Goal: Task Accomplishment & Management: Manage account settings

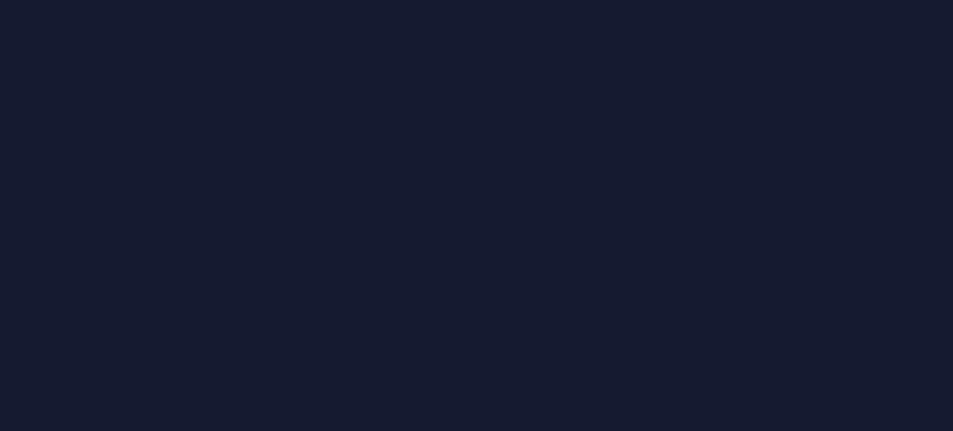
click at [731, 279] on div at bounding box center [476, 215] width 953 height 431
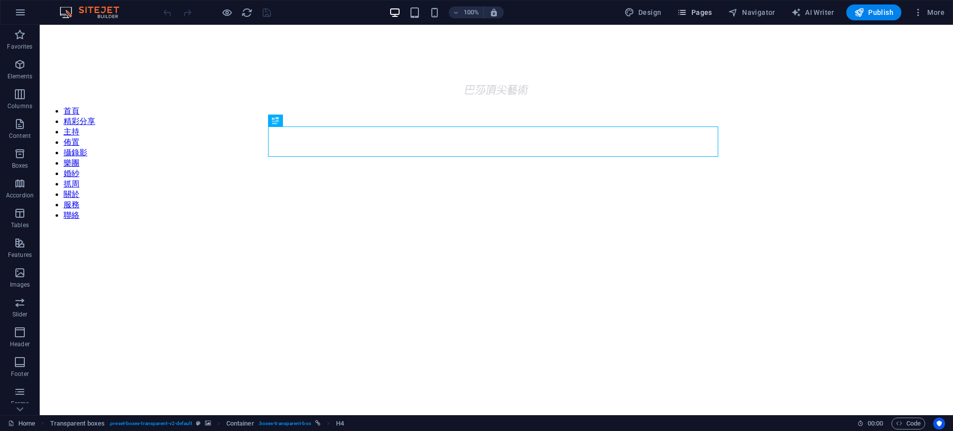
click at [700, 9] on span "Pages" at bounding box center [694, 12] width 35 height 10
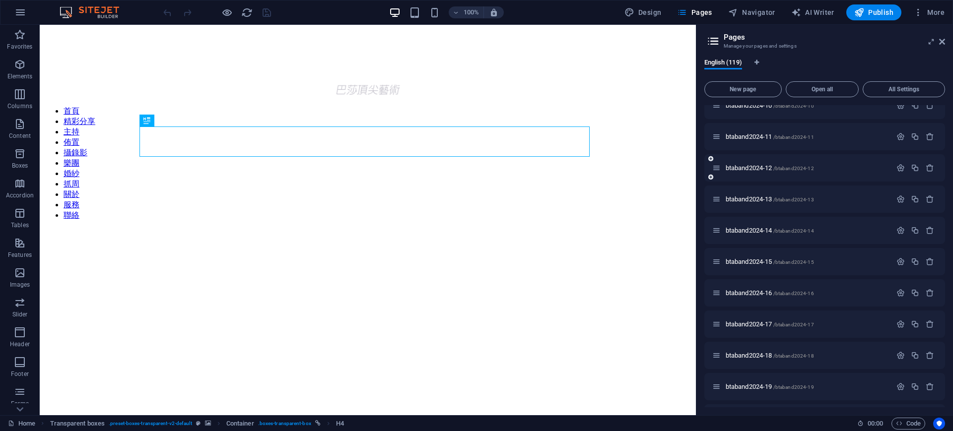
scroll to position [1764, 0]
click at [836, 169] on p "btaband2024-12 /btaband2024-12" at bounding box center [807, 169] width 163 height 6
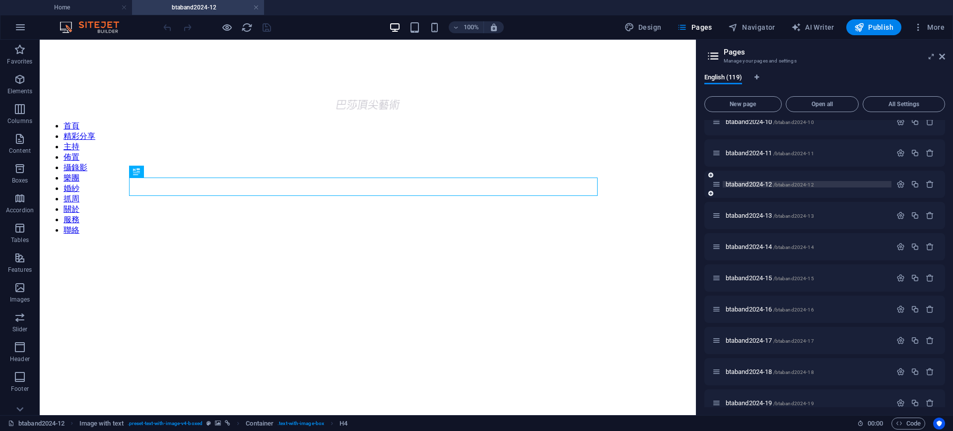
scroll to position [0, 0]
click at [841, 218] on p "btaband2024-13 /btaband2024-13" at bounding box center [807, 216] width 163 height 6
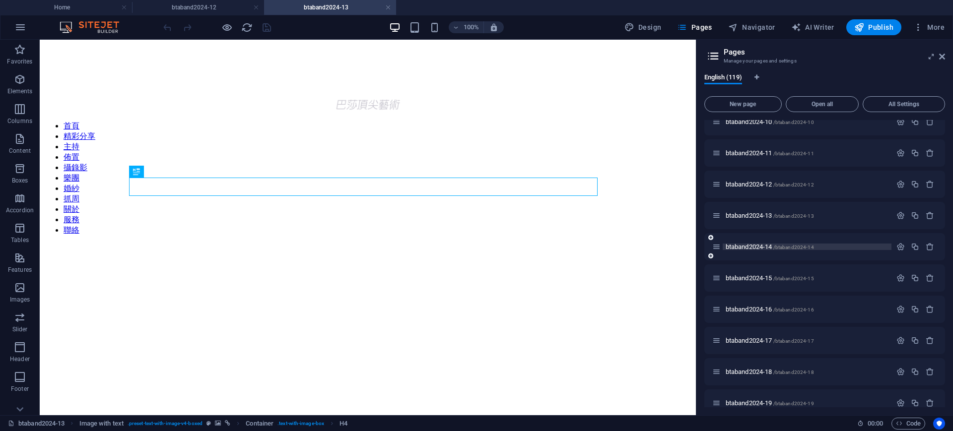
click at [849, 247] on p "btaband2024-14 /btaband2024-14" at bounding box center [807, 247] width 163 height 6
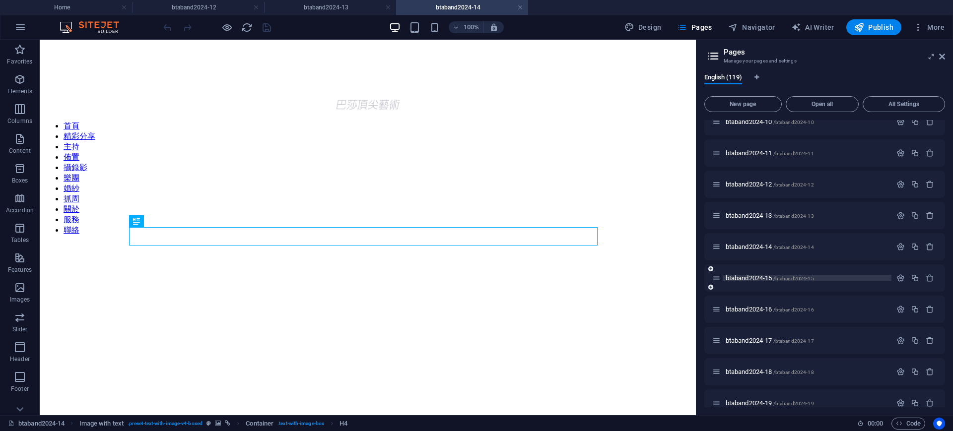
click at [845, 280] on p "btaband2024-15 /btaband2024-15" at bounding box center [807, 278] width 163 height 6
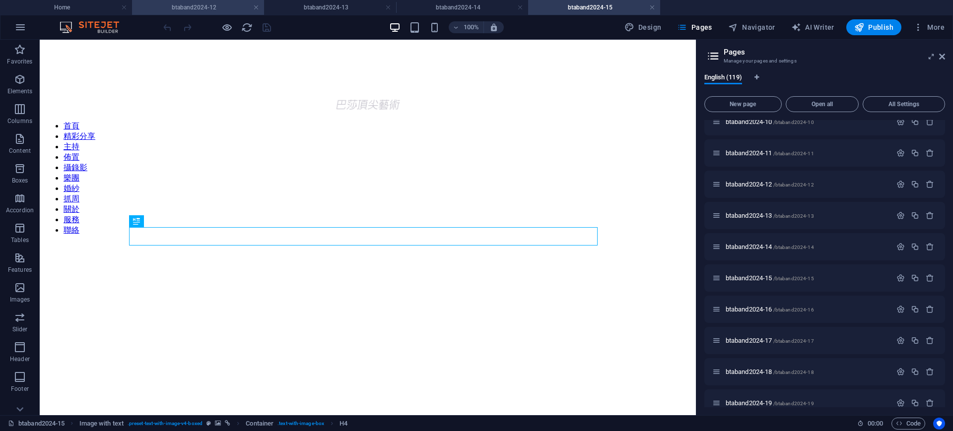
click at [229, 10] on h4 "btaband2024-12" at bounding box center [198, 7] width 132 height 11
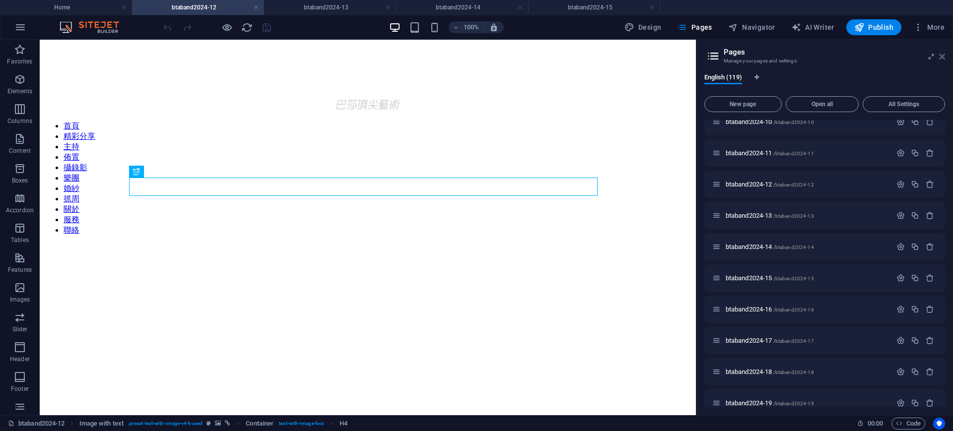
click at [943, 56] on icon at bounding box center [942, 57] width 6 height 8
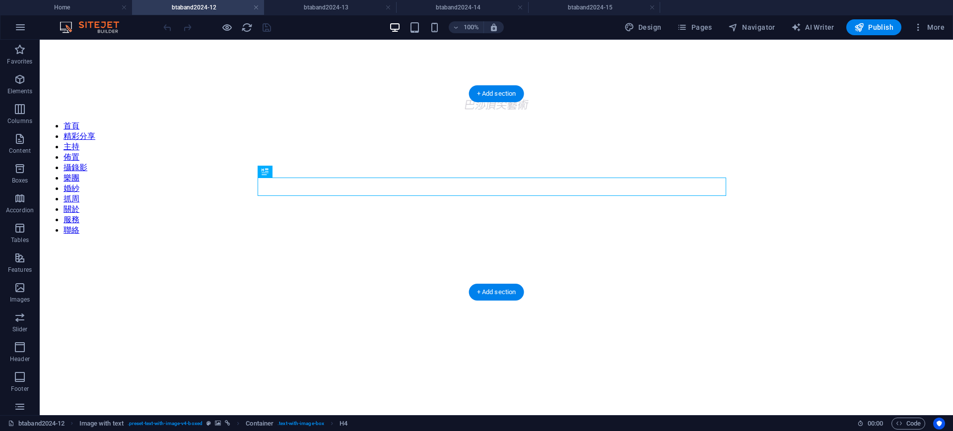
click at [850, 244] on figure at bounding box center [497, 244] width 906 height 0
select select "px"
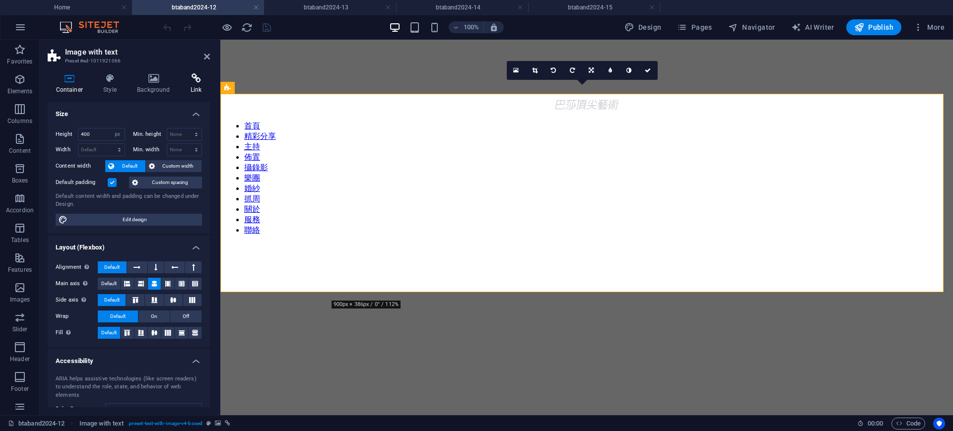
click at [196, 83] on h4 "Link" at bounding box center [196, 83] width 28 height 21
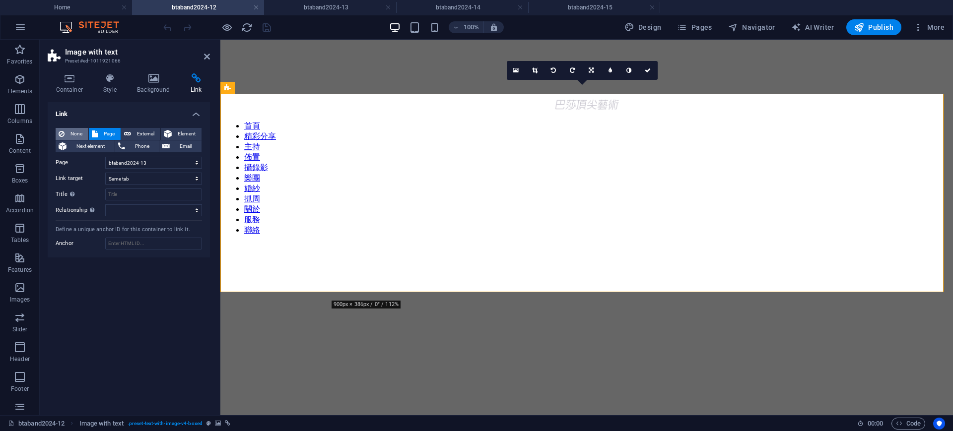
click at [73, 132] on span "None" at bounding box center [77, 134] width 18 height 12
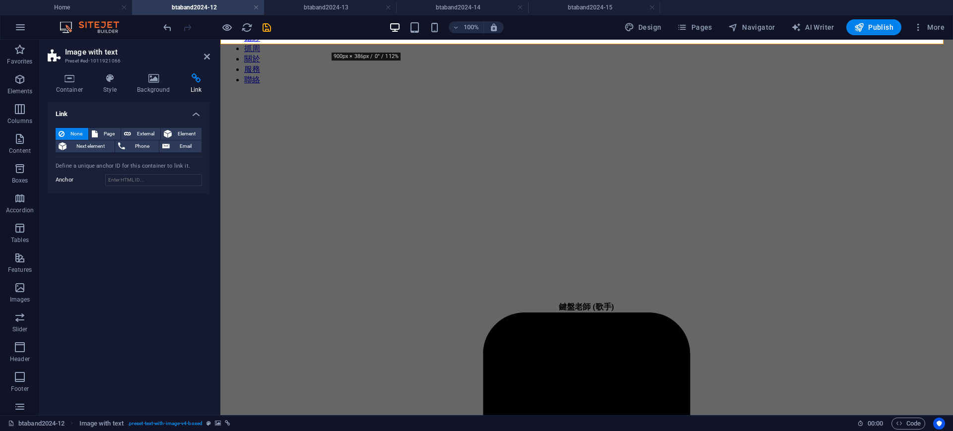
scroll to position [248, 0]
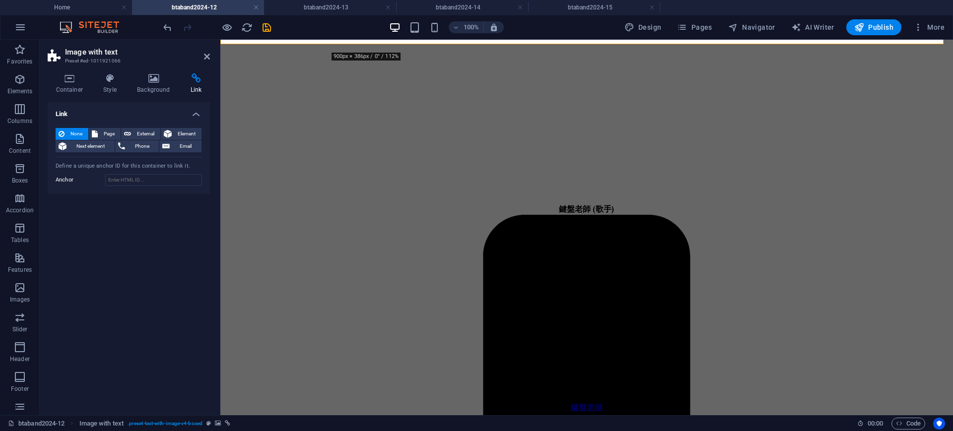
click at [893, 194] on figure at bounding box center [586, 194] width 725 height 0
select select "px"
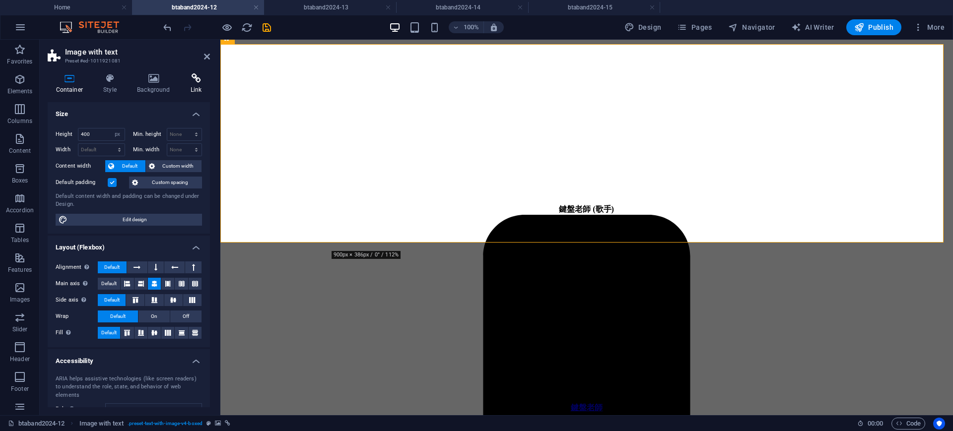
click at [199, 83] on icon at bounding box center [196, 78] width 28 height 10
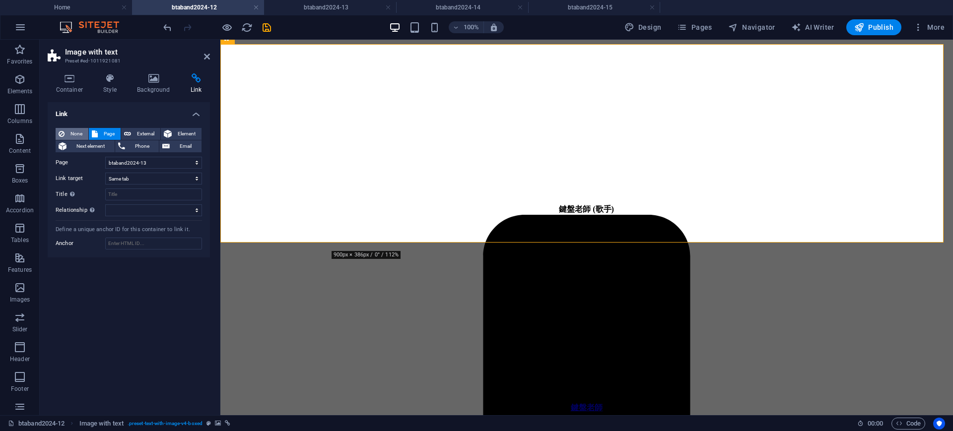
click at [75, 134] on span "None" at bounding box center [77, 134] width 18 height 12
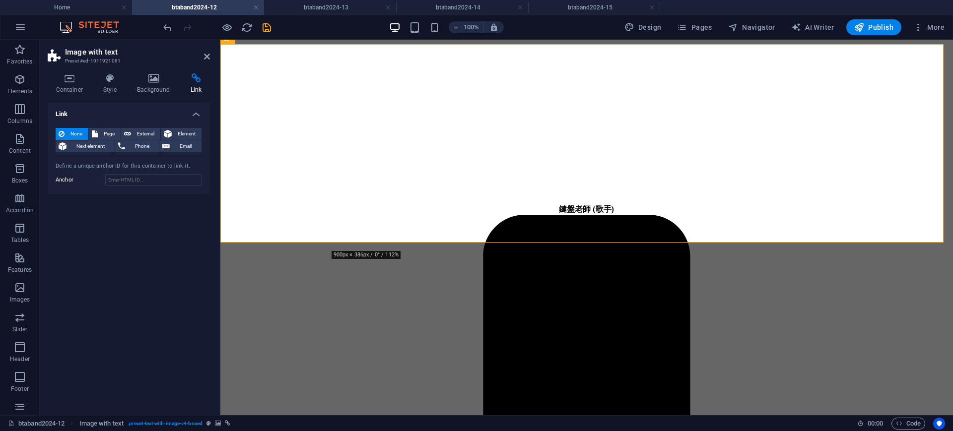
click at [890, 393] on figure at bounding box center [586, 393] width 725 height 0
select select "px"
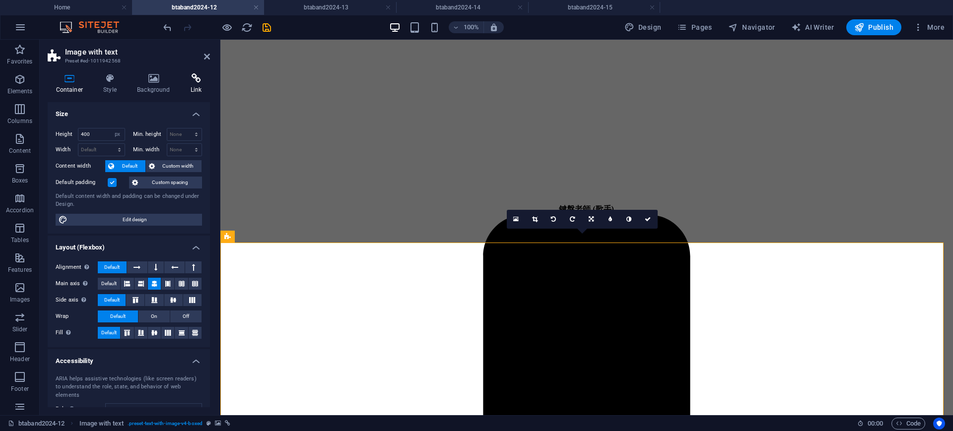
click at [190, 87] on h4 "Link" at bounding box center [196, 83] width 28 height 21
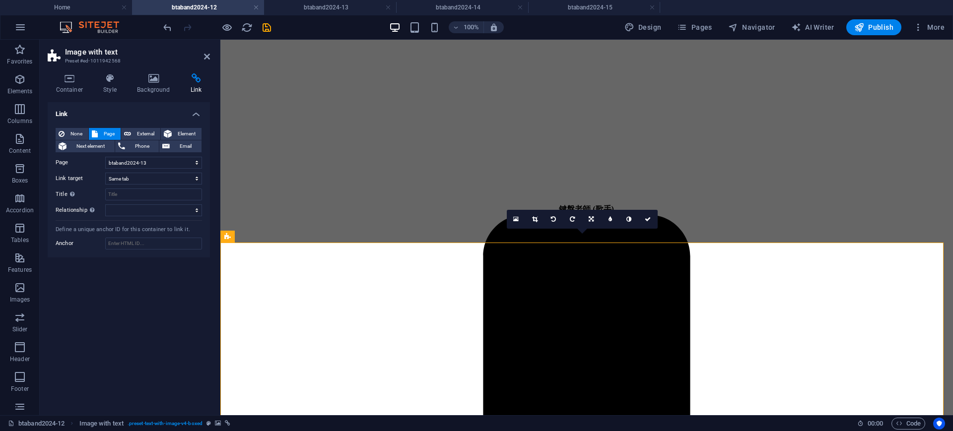
drag, startPoint x: 78, startPoint y: 128, endPoint x: 85, endPoint y: 125, distance: 6.9
click at [78, 128] on span "None" at bounding box center [77, 134] width 18 height 12
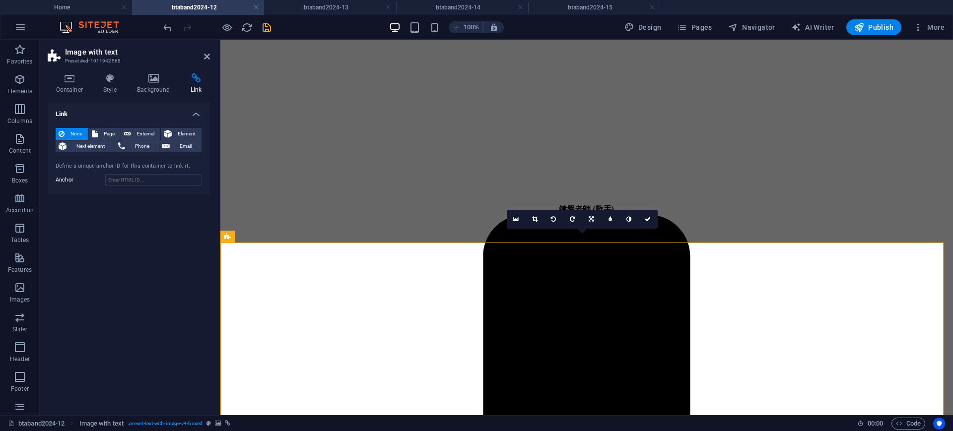
click at [203, 57] on header "Image with text Preset #ed-1011942568" at bounding box center [129, 53] width 162 height 26
drag, startPoint x: 208, startPoint y: 54, endPoint x: 189, endPoint y: 1, distance: 55.7
click at [208, 54] on icon at bounding box center [207, 57] width 6 height 8
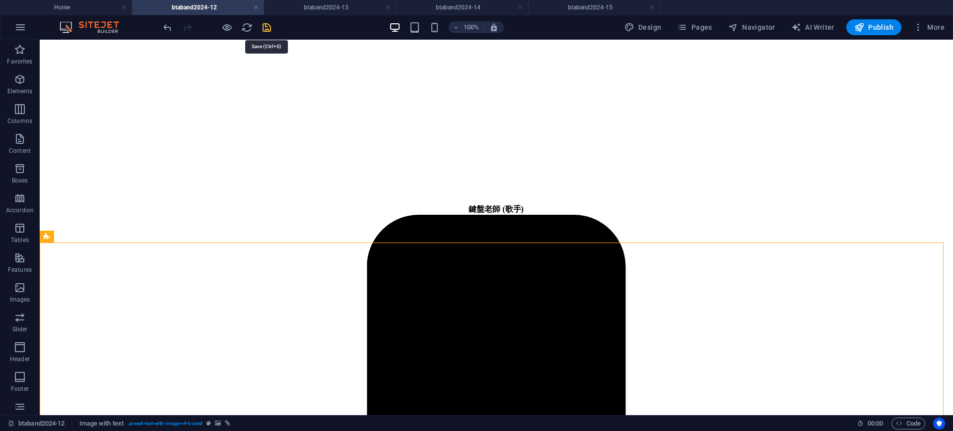
click at [265, 24] on icon "save" at bounding box center [266, 27] width 11 height 11
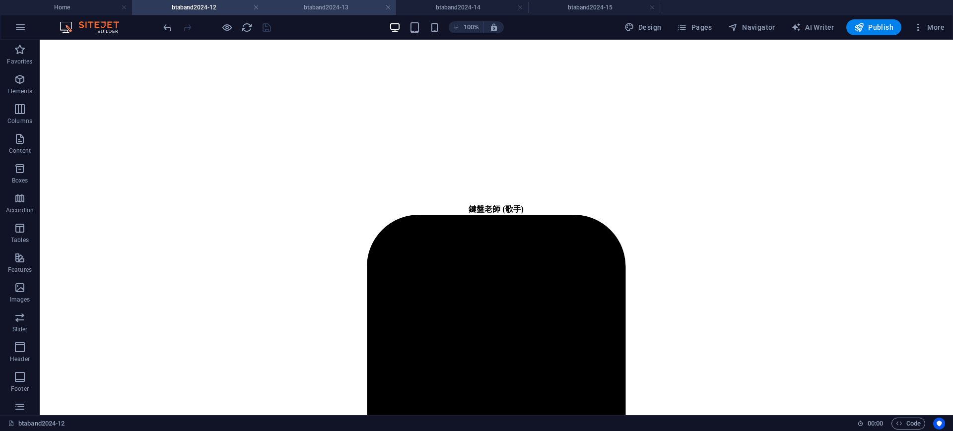
click at [359, 3] on h4 "btaband2024-13" at bounding box center [330, 7] width 132 height 11
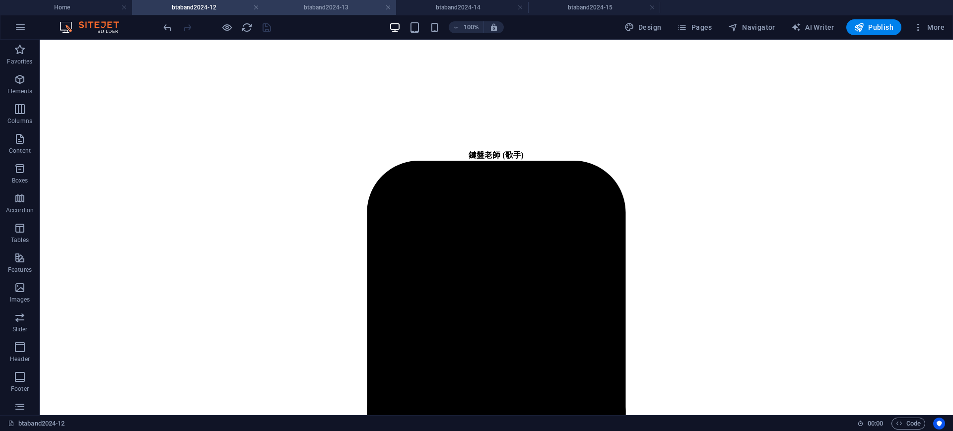
scroll to position [0, 0]
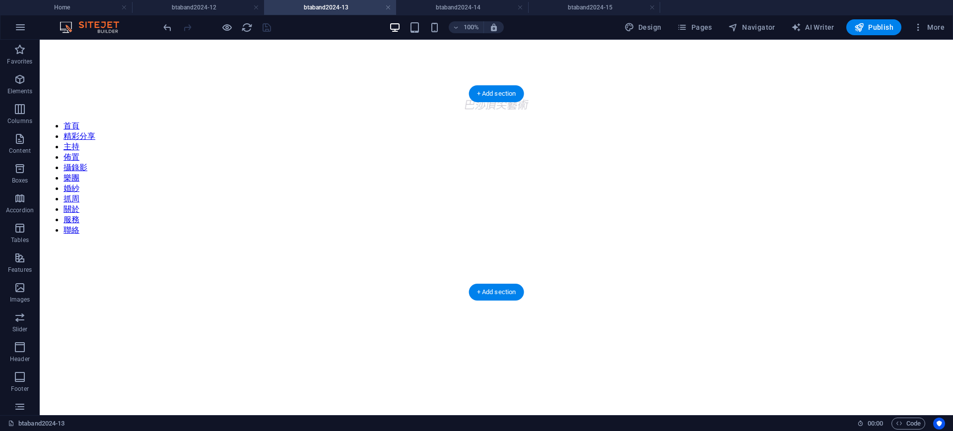
click at [894, 244] on figure at bounding box center [497, 244] width 906 height 0
select select "px"
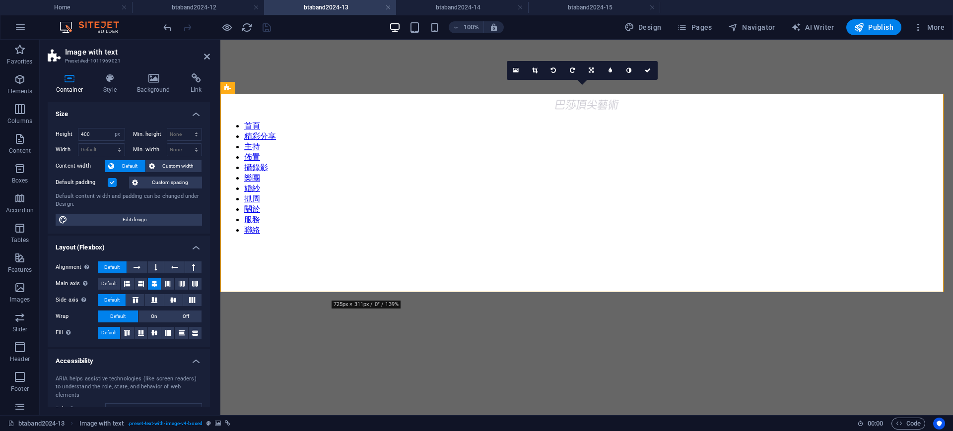
drag, startPoint x: 196, startPoint y: 77, endPoint x: 171, endPoint y: 102, distance: 35.5
click at [195, 77] on icon at bounding box center [196, 78] width 28 height 10
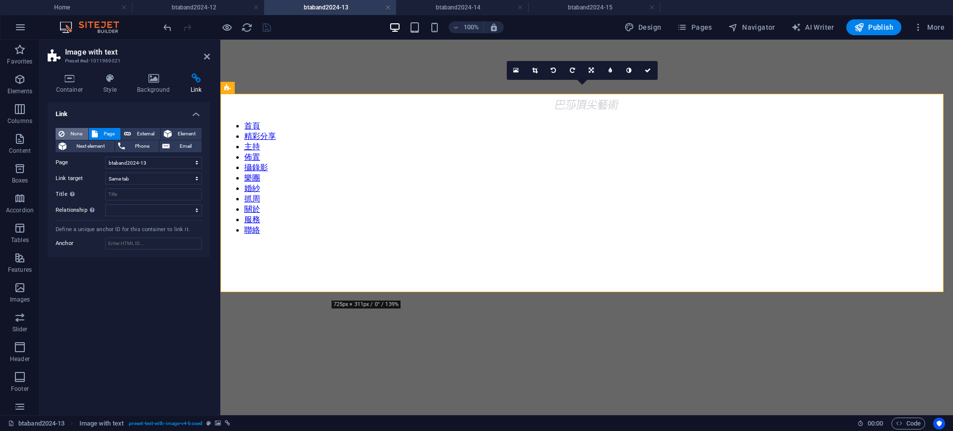
click at [73, 134] on span "None" at bounding box center [77, 134] width 18 height 12
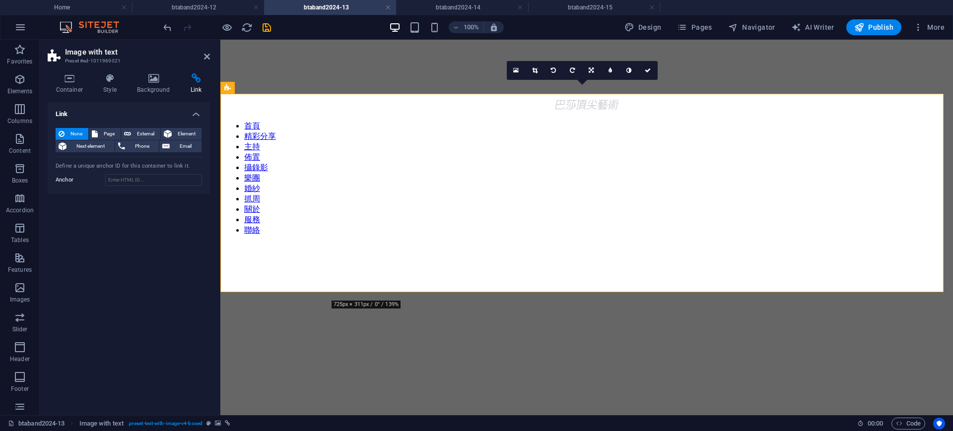
select select "px"
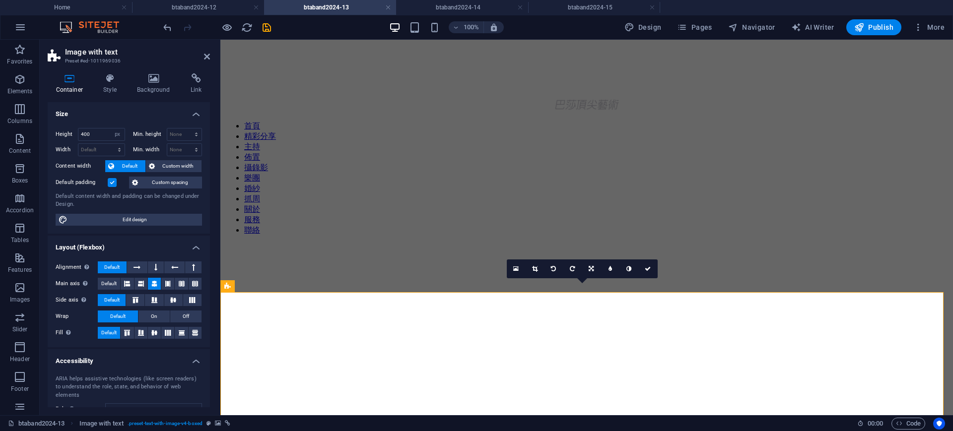
drag, startPoint x: 196, startPoint y: 85, endPoint x: 130, endPoint y: 126, distance: 77.3
click at [194, 85] on h4 "Link" at bounding box center [196, 83] width 28 height 21
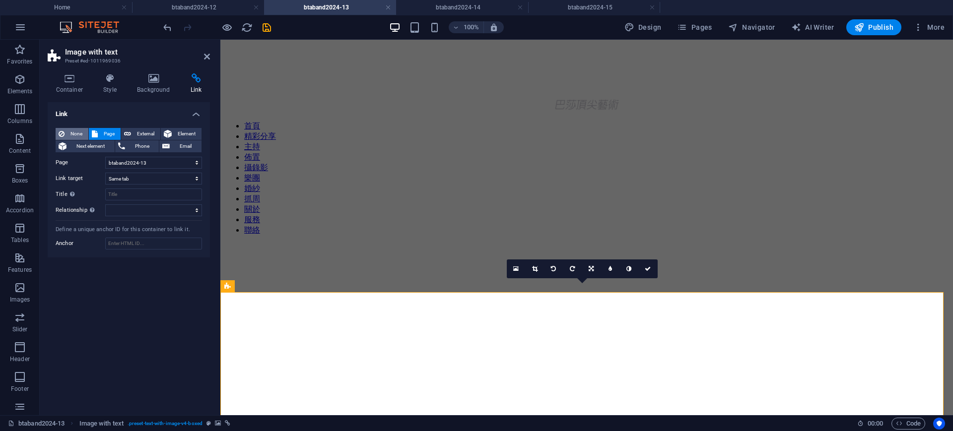
click at [69, 132] on span "None" at bounding box center [77, 134] width 18 height 12
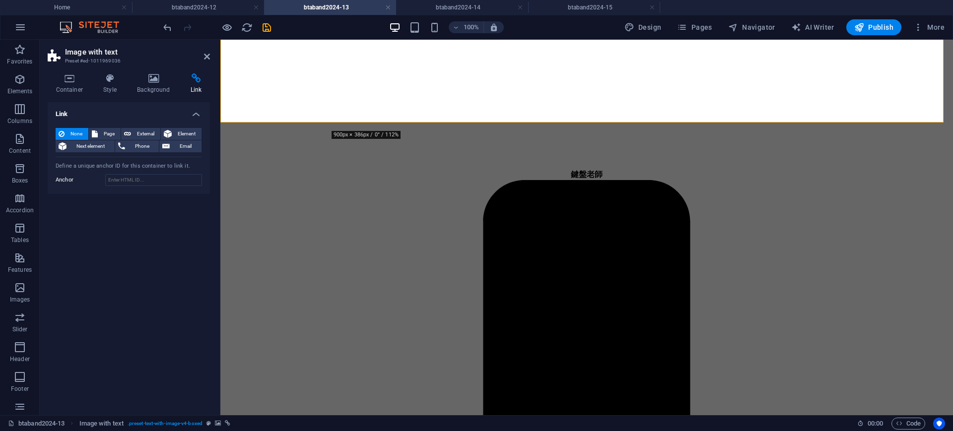
scroll to position [248, 0]
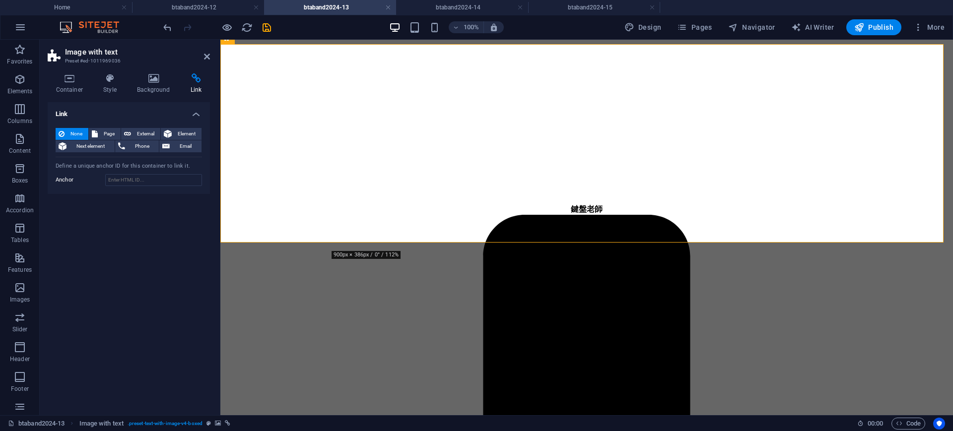
click at [915, 393] on figure at bounding box center [586, 393] width 725 height 0
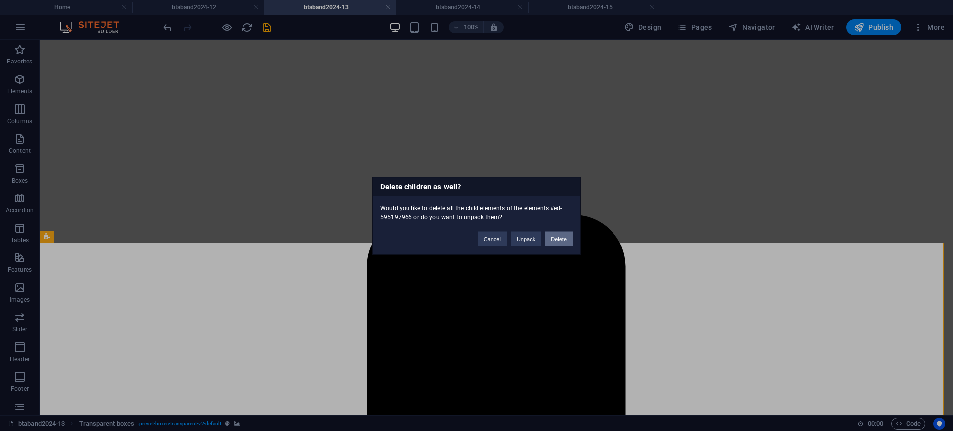
click at [556, 239] on button "Delete" at bounding box center [559, 238] width 28 height 15
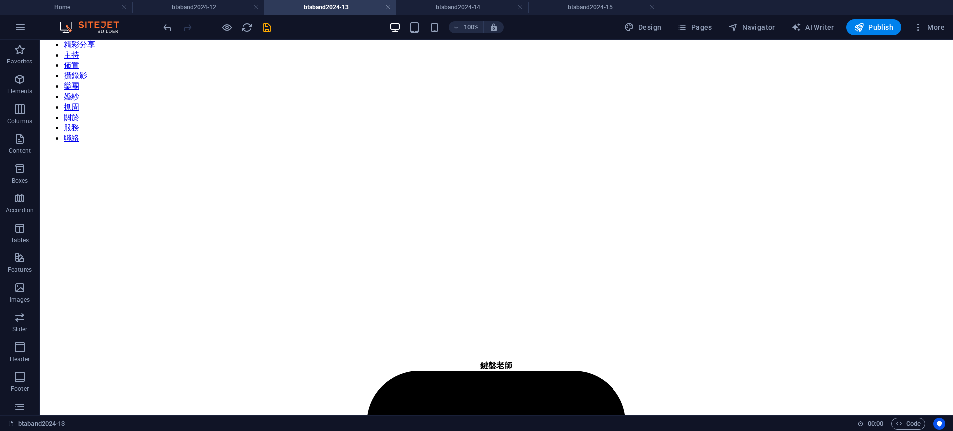
scroll to position [0, 0]
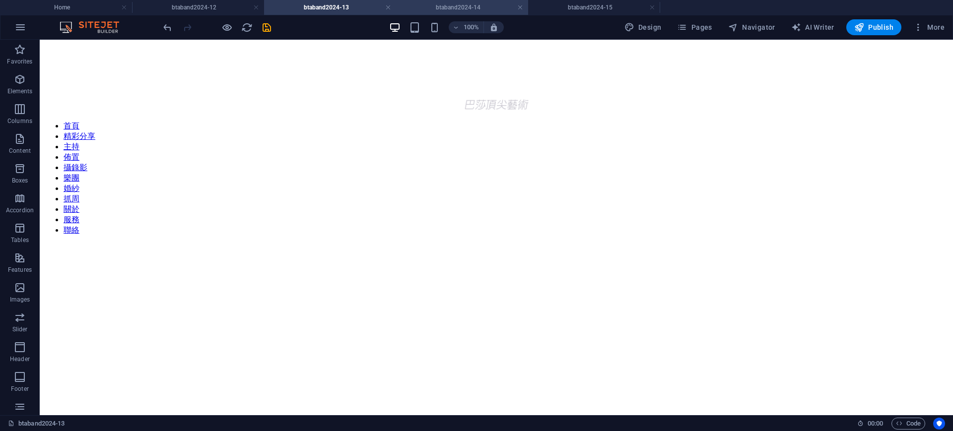
click at [472, 12] on h4 "btaband2024-14" at bounding box center [462, 7] width 132 height 11
click at [883, 244] on figure at bounding box center [497, 244] width 906 height 0
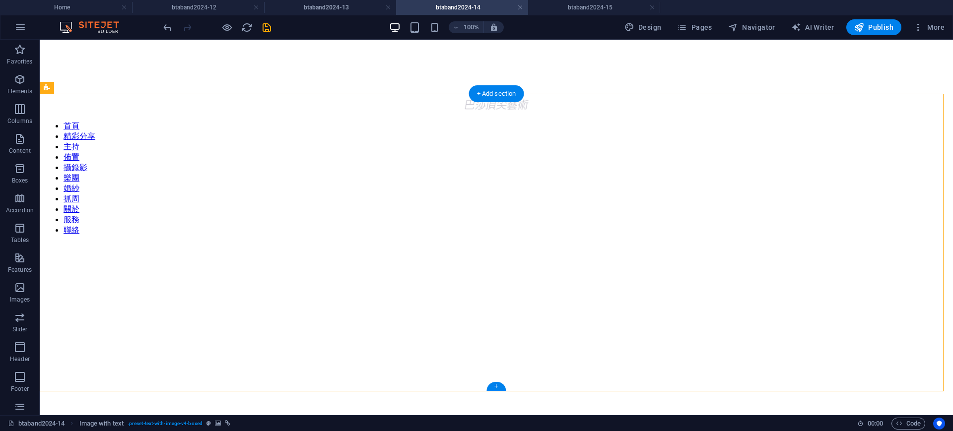
click at [883, 244] on figure at bounding box center [497, 244] width 906 height 0
select select "px"
select select "59"
select select
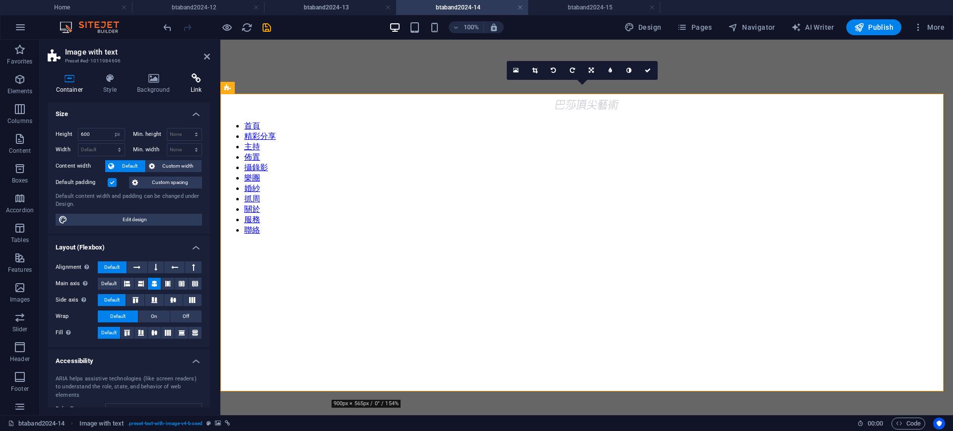
click at [196, 81] on icon at bounding box center [196, 78] width 28 height 10
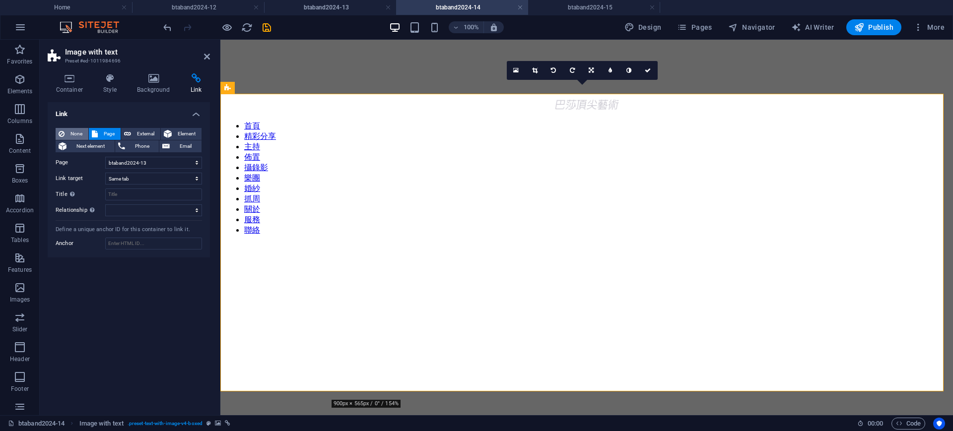
click at [72, 130] on span "None" at bounding box center [77, 134] width 18 height 12
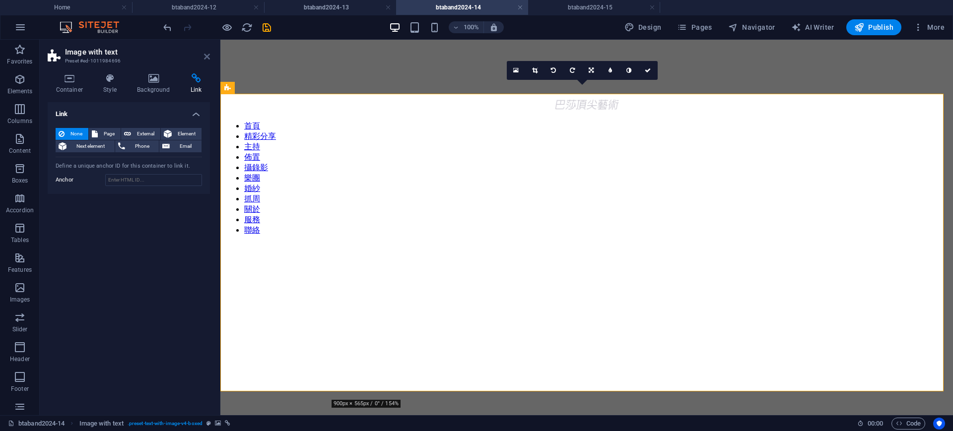
click at [207, 56] on icon at bounding box center [207, 57] width 6 height 8
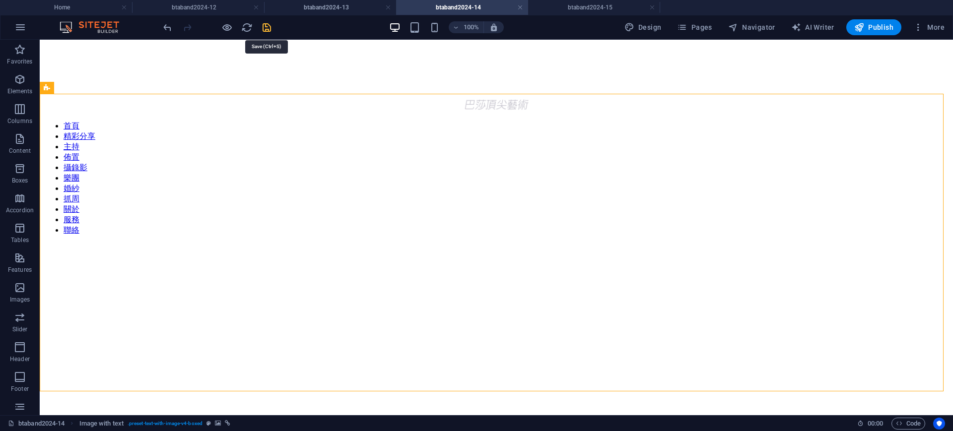
click at [269, 30] on icon "save" at bounding box center [266, 27] width 11 height 11
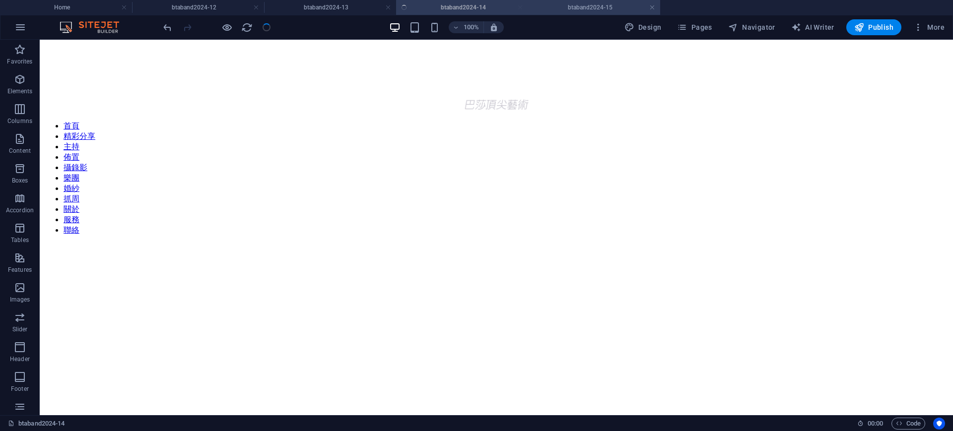
click at [588, 2] on h4 "btaband2024-15" at bounding box center [594, 7] width 132 height 11
click at [875, 244] on figure at bounding box center [497, 244] width 906 height 0
click at [695, 244] on figure at bounding box center [497, 244] width 906 height 0
select select "px"
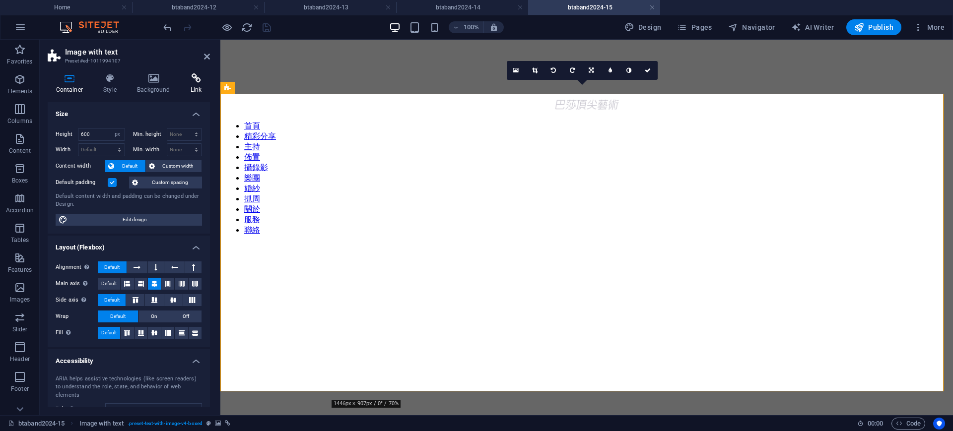
click at [191, 84] on h4 "Link" at bounding box center [196, 83] width 28 height 21
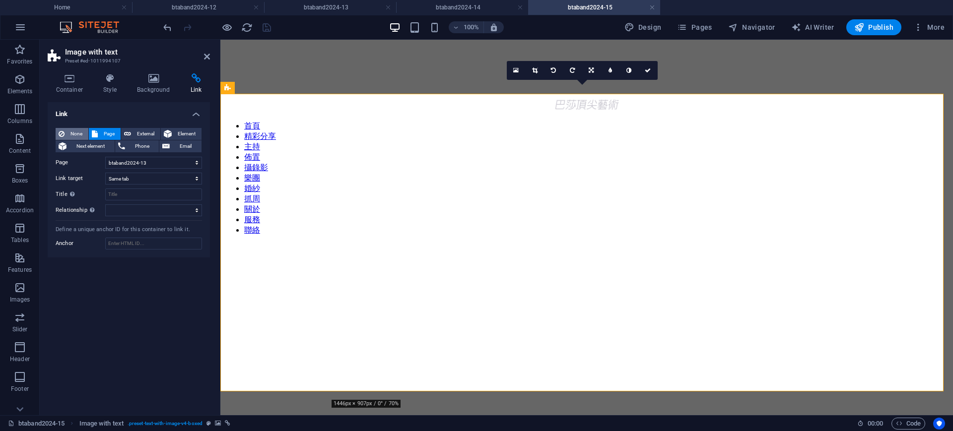
click at [75, 135] on span "None" at bounding box center [77, 134] width 18 height 12
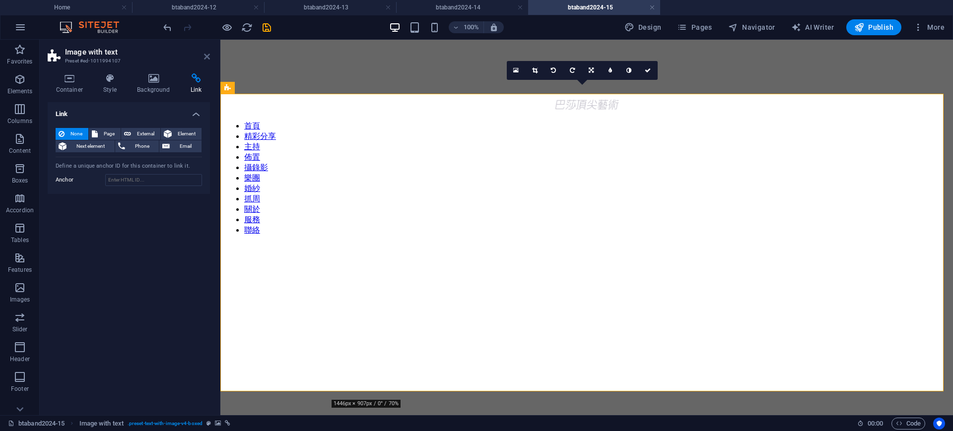
click at [208, 56] on icon at bounding box center [207, 57] width 6 height 8
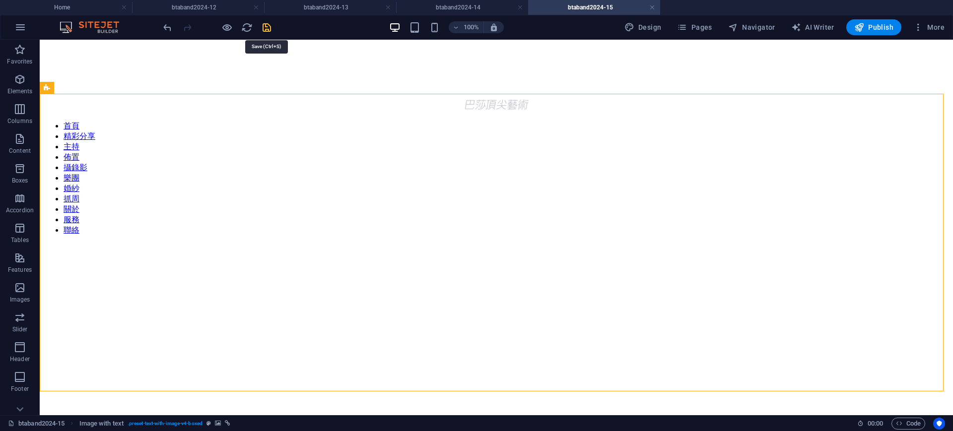
click at [265, 24] on icon "save" at bounding box center [266, 27] width 11 height 11
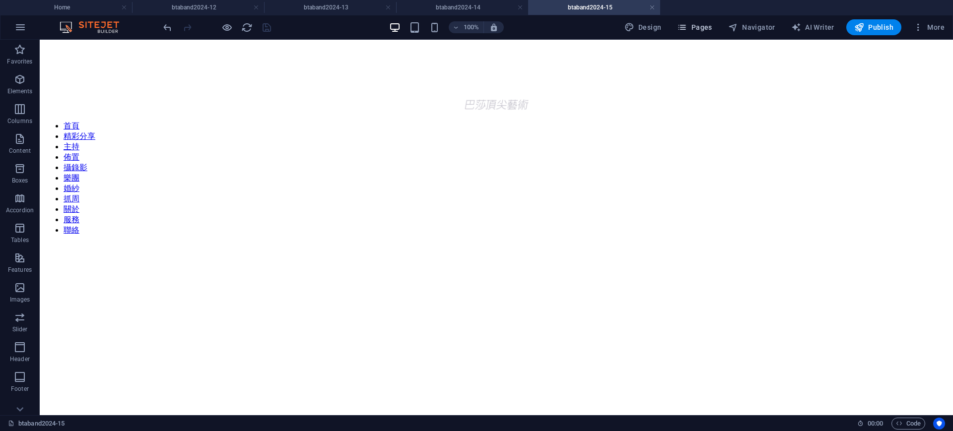
click at [703, 19] on button "Pages" at bounding box center [694, 27] width 43 height 16
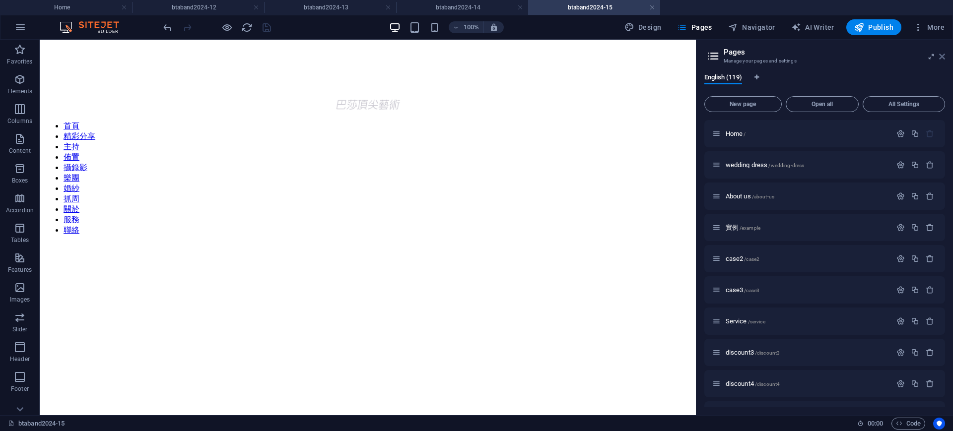
click at [942, 59] on icon at bounding box center [942, 57] width 6 height 8
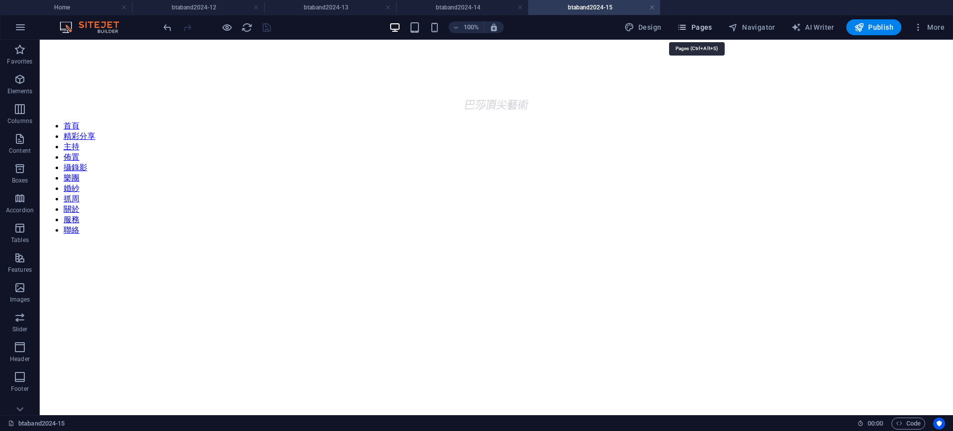
click at [711, 25] on span "Pages" at bounding box center [694, 27] width 35 height 10
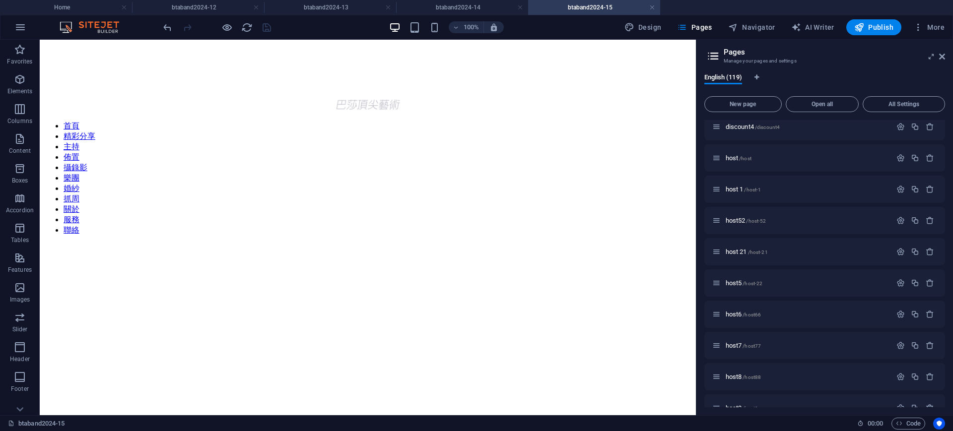
scroll to position [315, 0]
click at [880, 318] on p "host8 /host88" at bounding box center [807, 319] width 163 height 6
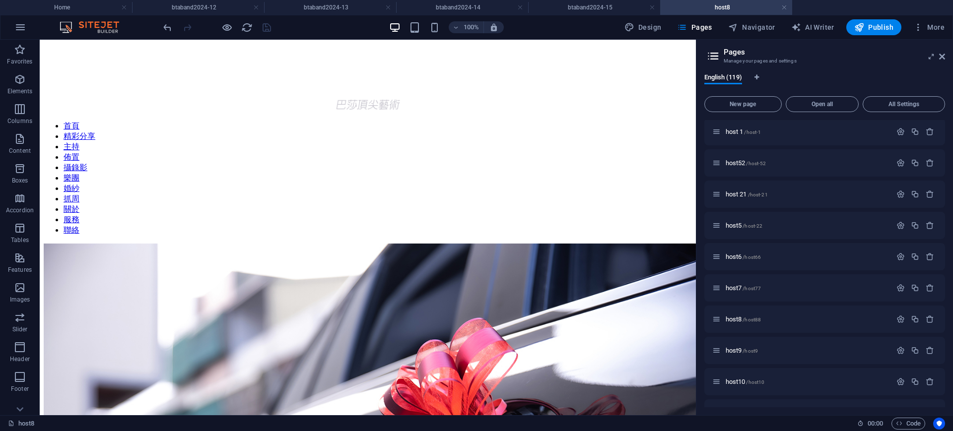
scroll to position [0, 0]
click at [610, 9] on h4 "btaband2024-15" at bounding box center [594, 7] width 132 height 11
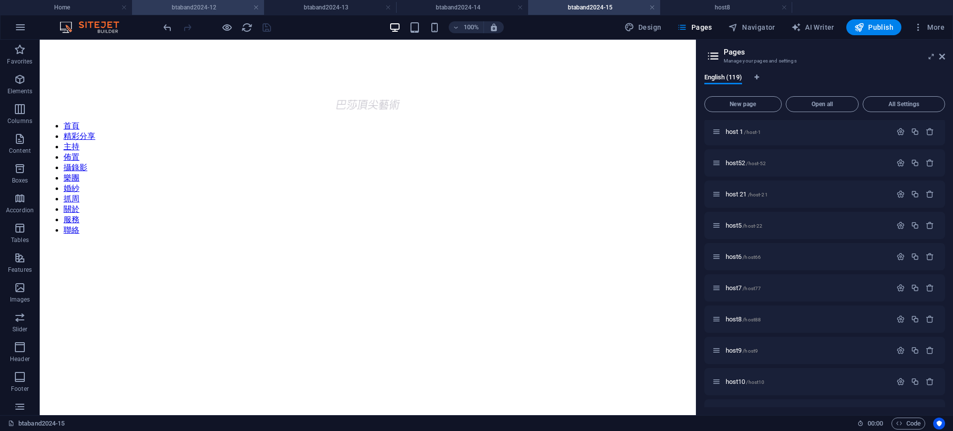
click at [180, 7] on h4 "btaband2024-12" at bounding box center [198, 7] width 132 height 11
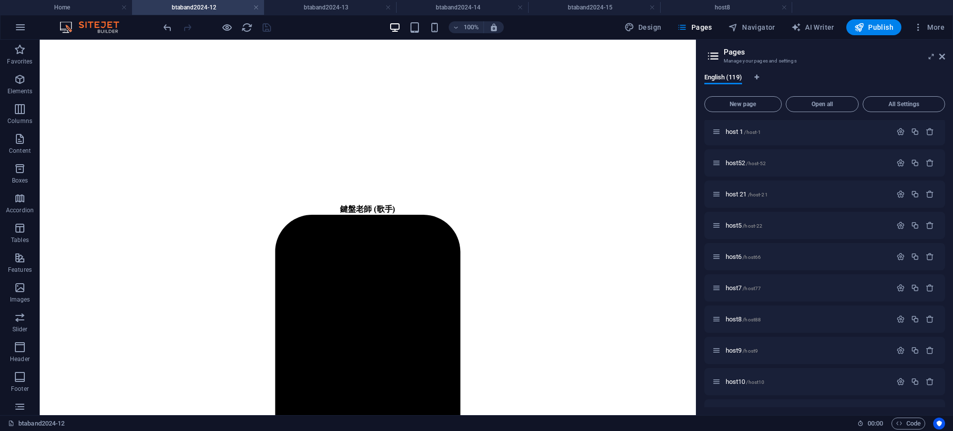
drag, startPoint x: 945, startPoint y: 166, endPoint x: 944, endPoint y: 156, distance: 9.5
click at [944, 156] on div "Home / wedding dress /wedding-dress About us /about-us 實例 /example case2 /case2…" at bounding box center [825, 263] width 241 height 287
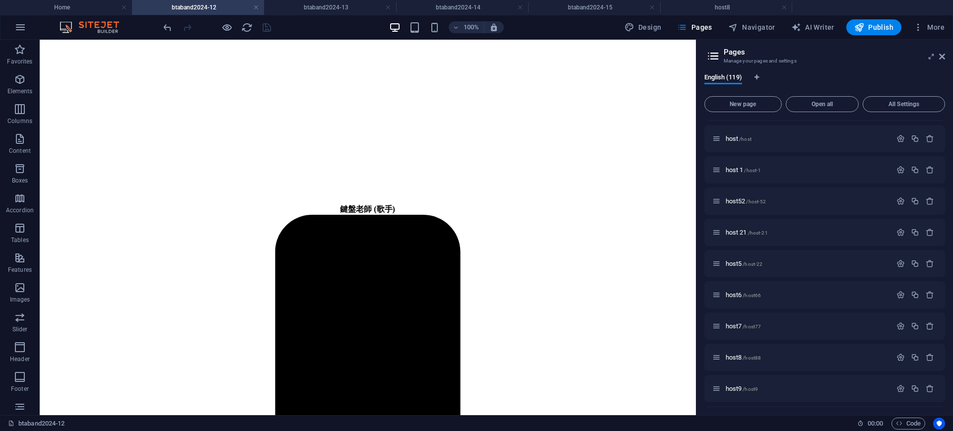
scroll to position [283, 0]
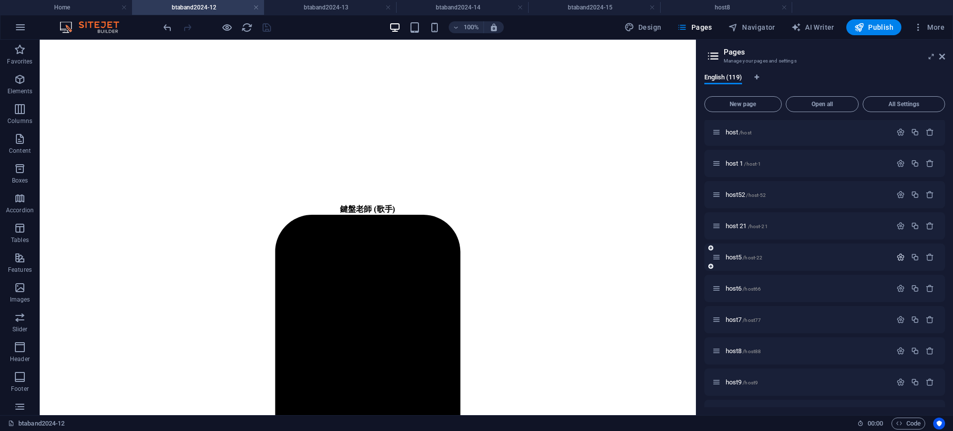
click at [902, 259] on icon "button" at bounding box center [901, 257] width 8 height 8
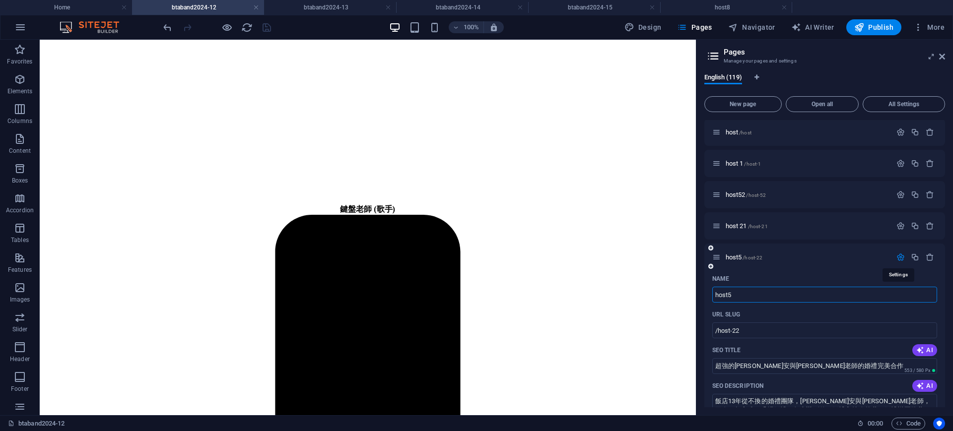
click at [902, 259] on icon "button" at bounding box center [901, 257] width 8 height 8
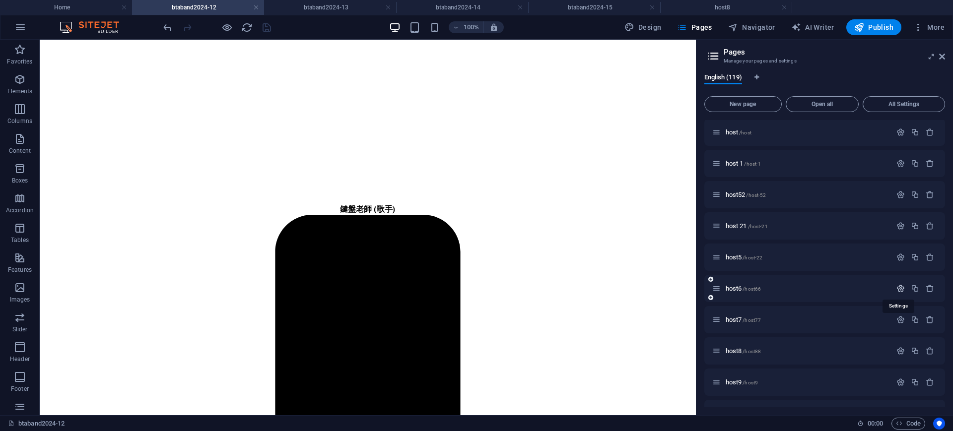
click at [899, 288] on icon "button" at bounding box center [901, 289] width 8 height 8
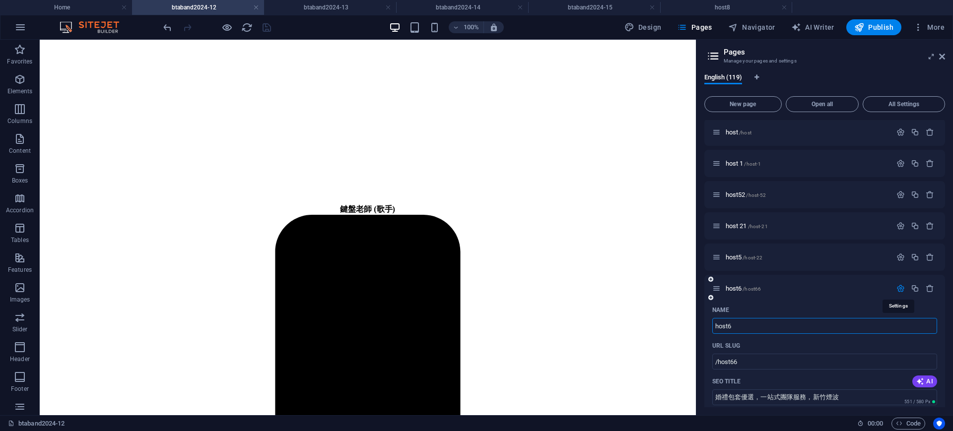
click at [899, 288] on icon "button" at bounding box center [901, 289] width 8 height 8
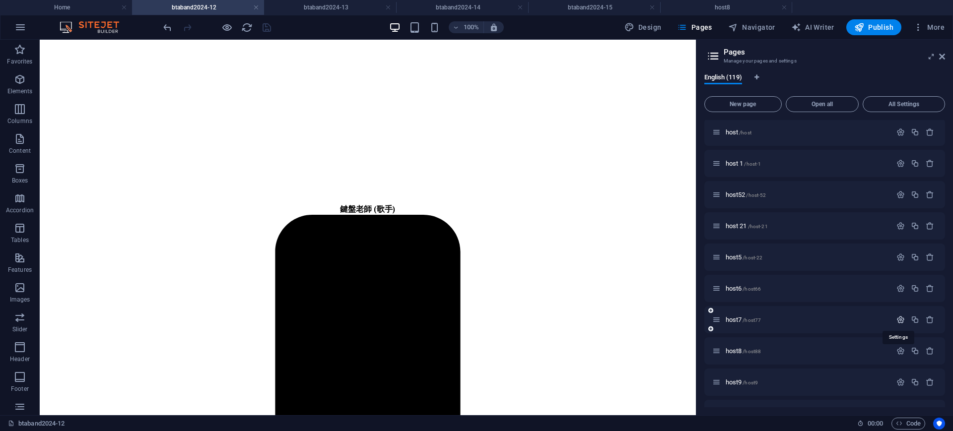
click at [897, 316] on icon "button" at bounding box center [901, 320] width 8 height 8
click at [945, 152] on div "English (119) New page Open all All Settings Home / wedding dress /wedding-dres…" at bounding box center [825, 241] width 257 height 350
drag, startPoint x: 945, startPoint y: 152, endPoint x: 945, endPoint y: 167, distance: 14.4
click at [945, 167] on div "English (119) New page Open all All Settings Home / wedding dress /wedding-dres…" at bounding box center [825, 241] width 257 height 350
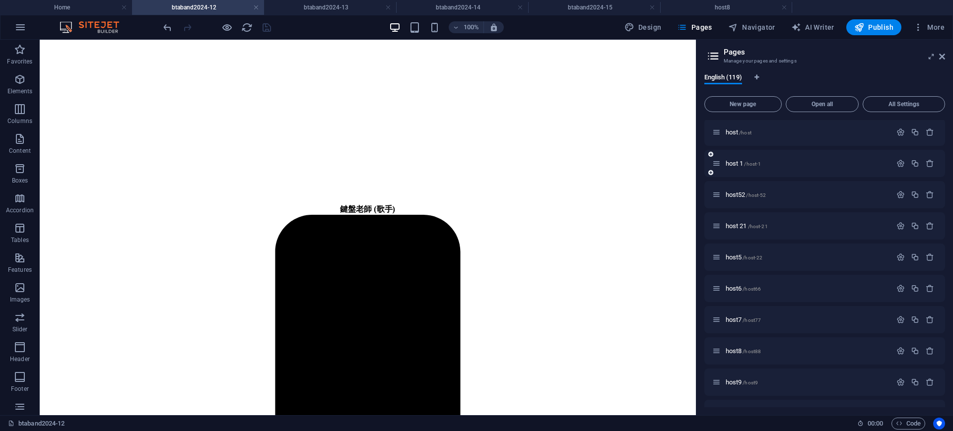
drag, startPoint x: 945, startPoint y: 155, endPoint x: 942, endPoint y: 150, distance: 5.6
click at [944, 162] on div "Home / wedding dress /wedding-dress About us /about-us 實例 /example case2 /case2…" at bounding box center [825, 263] width 241 height 287
click at [942, 152] on div "host 1 /host-1" at bounding box center [825, 163] width 241 height 27
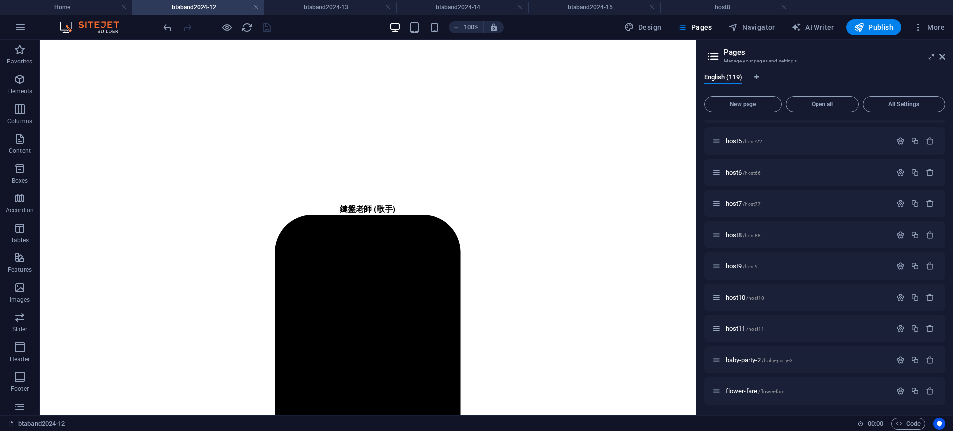
scroll to position [470, 0]
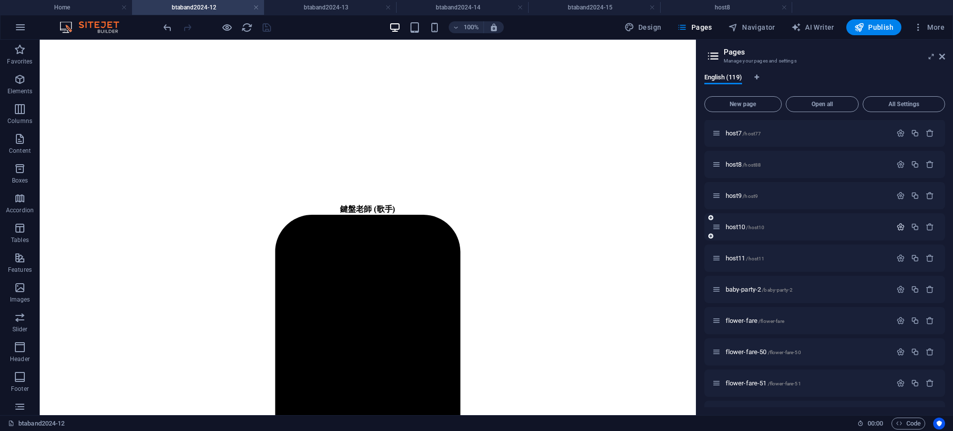
click at [899, 228] on icon "button" at bounding box center [901, 227] width 8 height 8
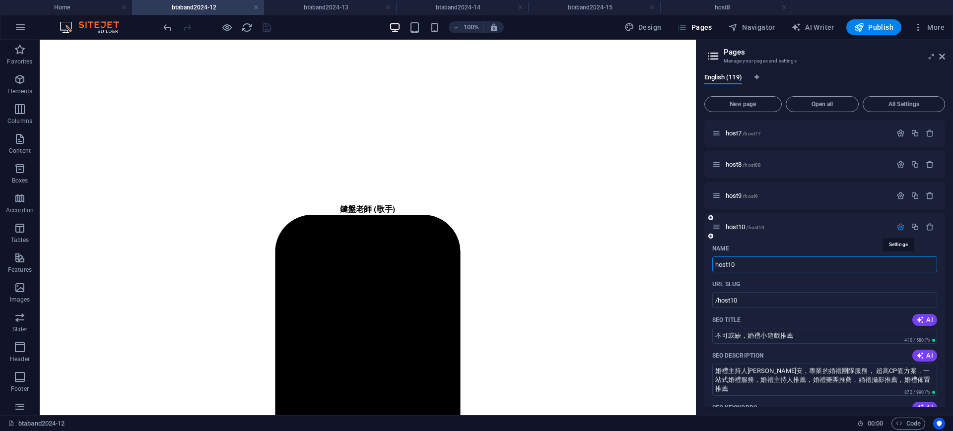
click at [899, 228] on icon "button" at bounding box center [901, 227] width 8 height 8
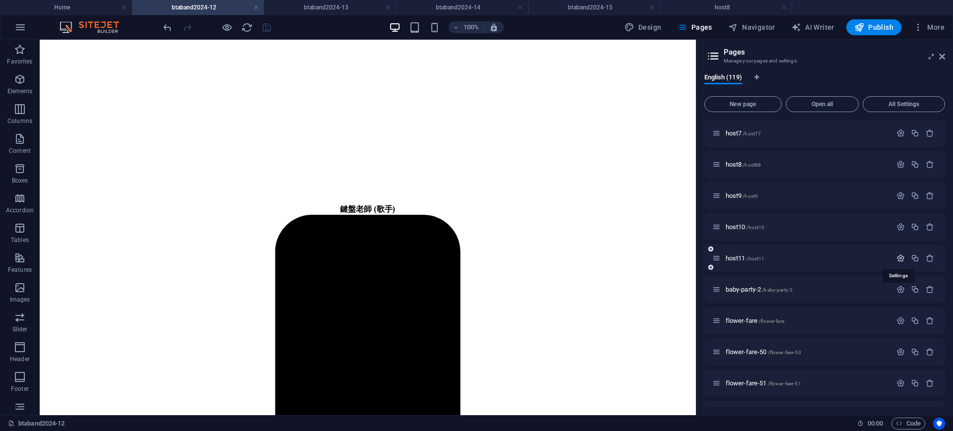
click at [897, 256] on icon "button" at bounding box center [901, 258] width 8 height 8
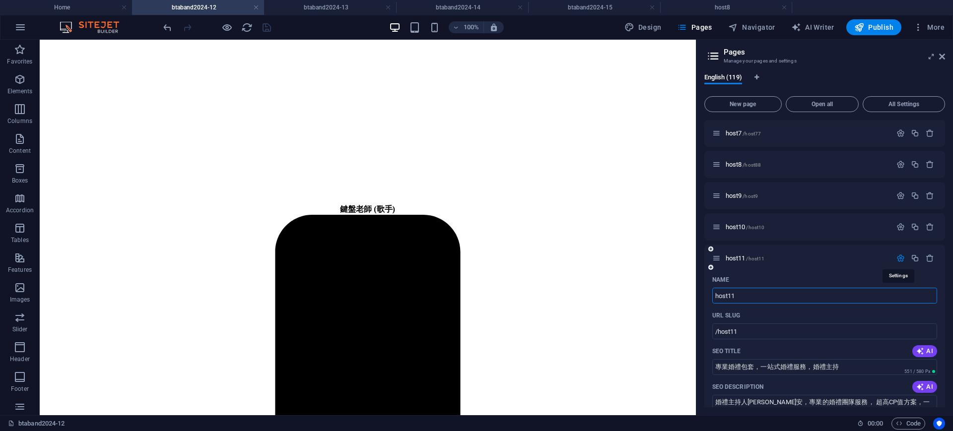
click at [899, 255] on icon "button" at bounding box center [901, 258] width 8 height 8
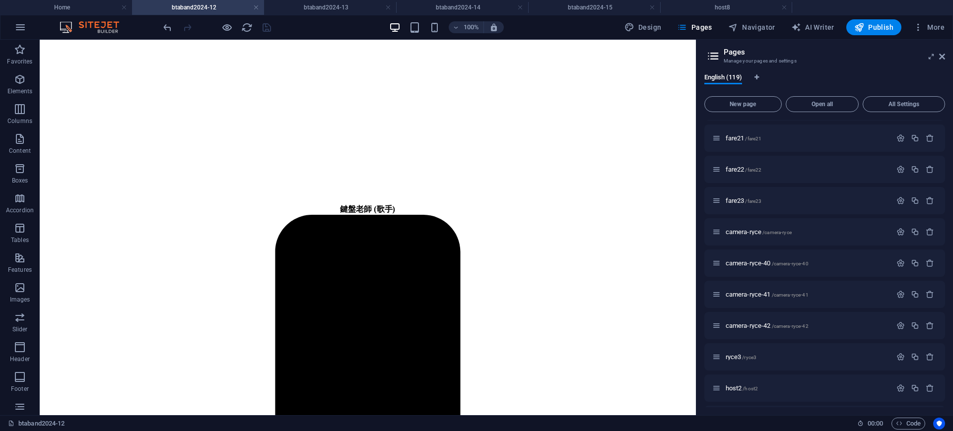
scroll to position [1460, 0]
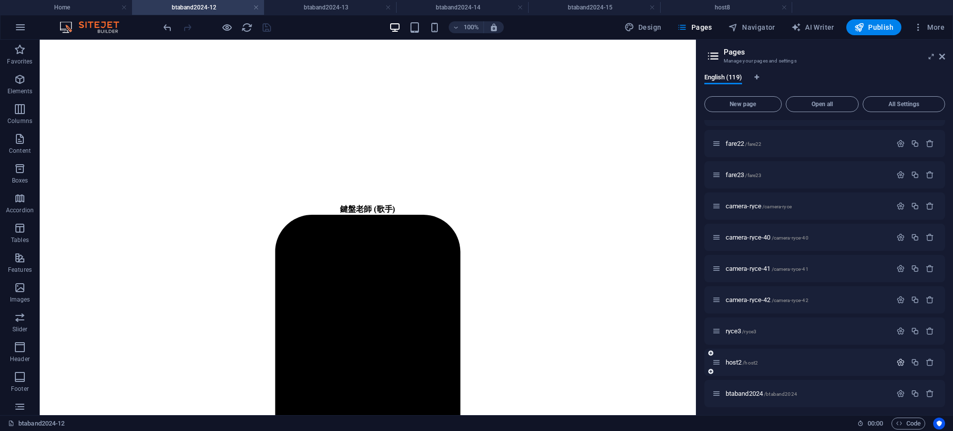
click at [898, 360] on icon "button" at bounding box center [901, 362] width 8 height 8
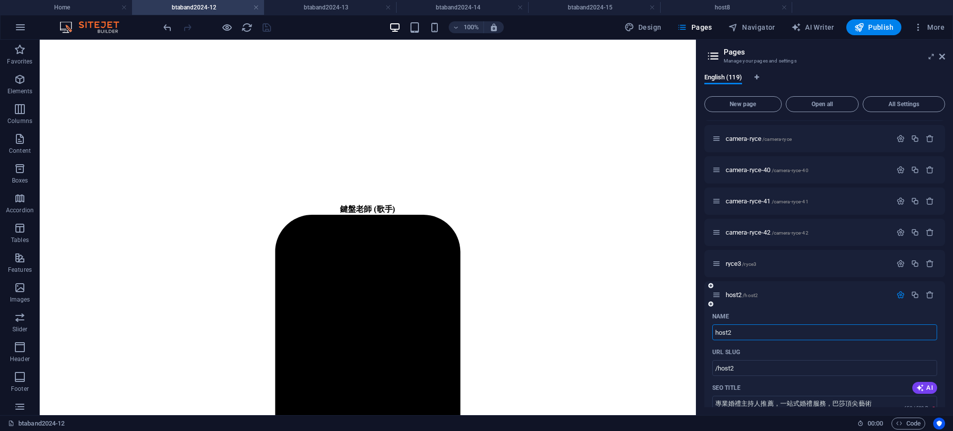
scroll to position [1647, 0]
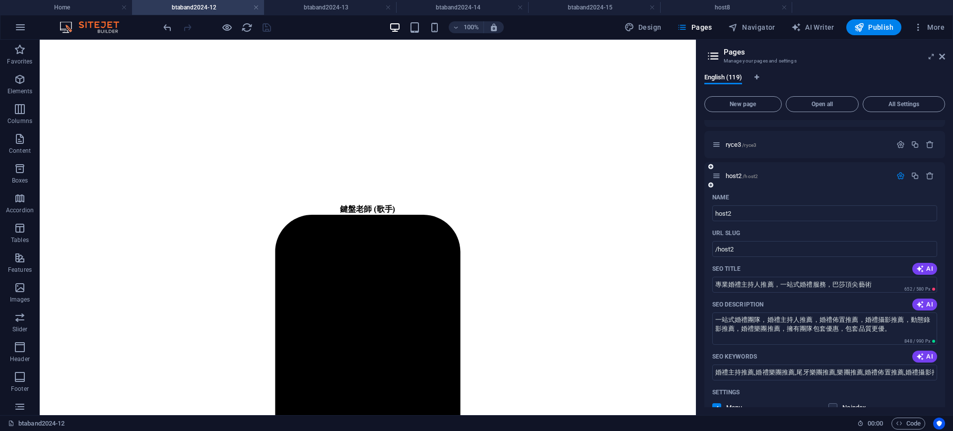
click at [898, 177] on icon "button" at bounding box center [901, 176] width 8 height 8
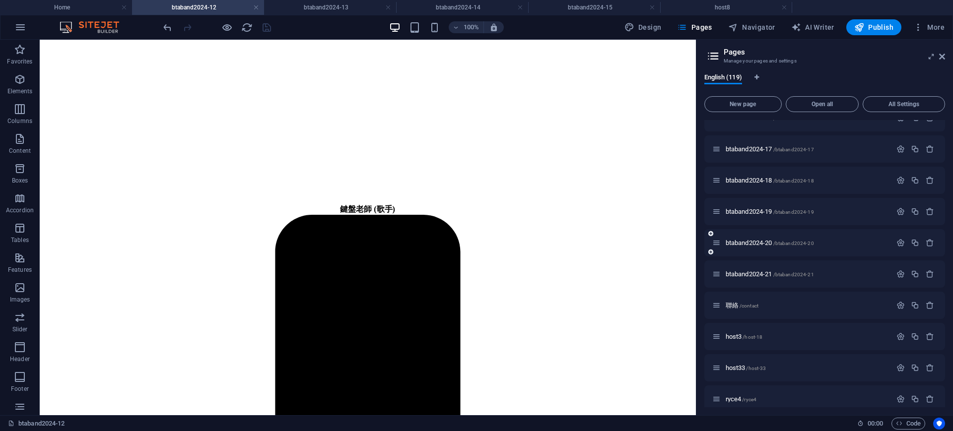
scroll to position [1957, 0]
click at [901, 334] on icon "button" at bounding box center [901, 335] width 8 height 8
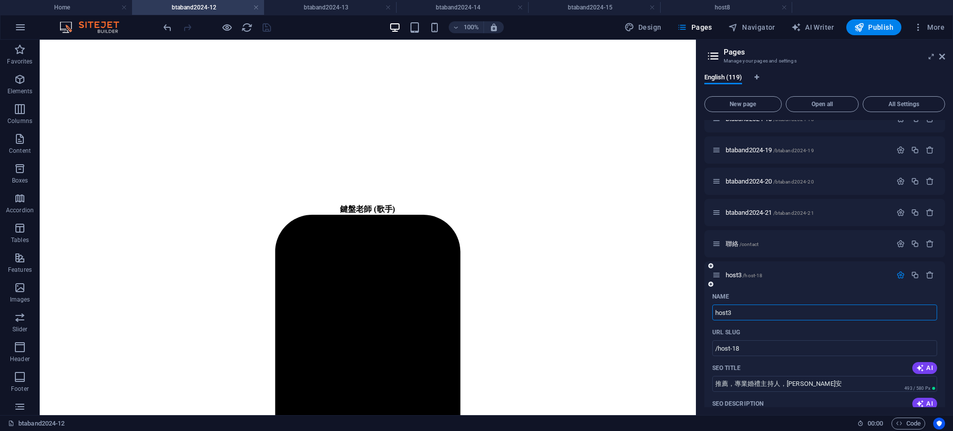
scroll to position [2019, 0]
drag, startPoint x: 825, startPoint y: 274, endPoint x: 833, endPoint y: 257, distance: 19.3
click at [826, 274] on p "host3 /host-18" at bounding box center [807, 273] width 163 height 6
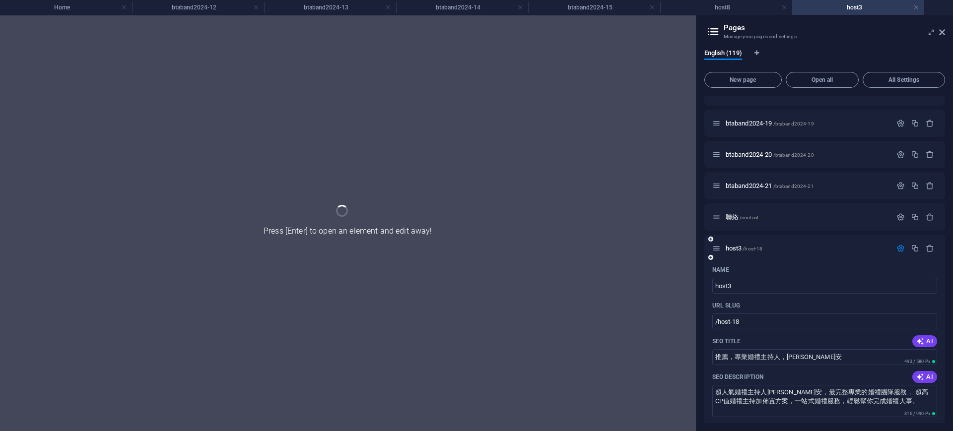
scroll to position [0, 0]
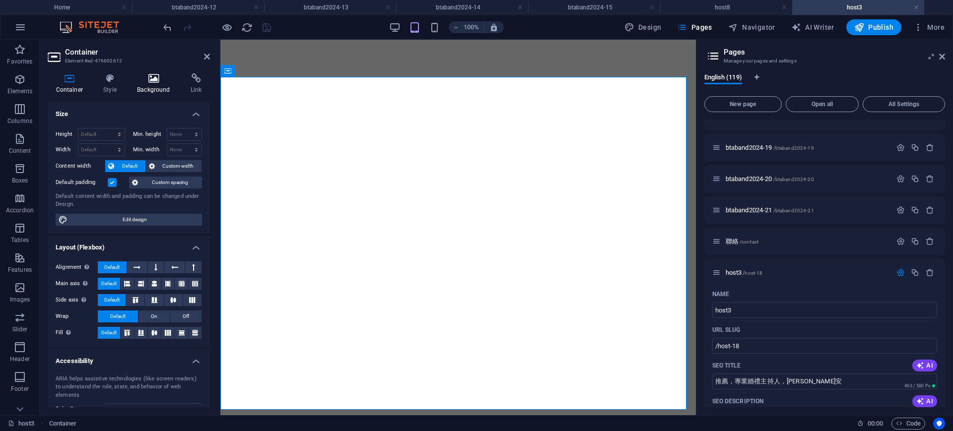
click at [151, 73] on icon at bounding box center [154, 78] width 50 height 10
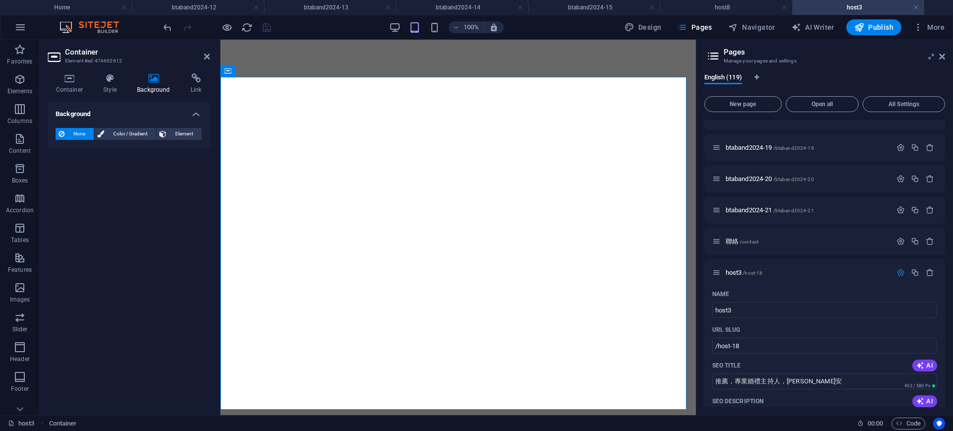
drag, startPoint x: 134, startPoint y: 130, endPoint x: 130, endPoint y: 117, distance: 13.5
click at [136, 130] on span "Color / Gradient" at bounding box center [130, 134] width 46 height 12
click at [946, 58] on aside "Pages Manage your pages and settings English (119) New page Open all All Settin…" at bounding box center [825, 228] width 258 height 376
click at [942, 59] on icon at bounding box center [942, 57] width 6 height 8
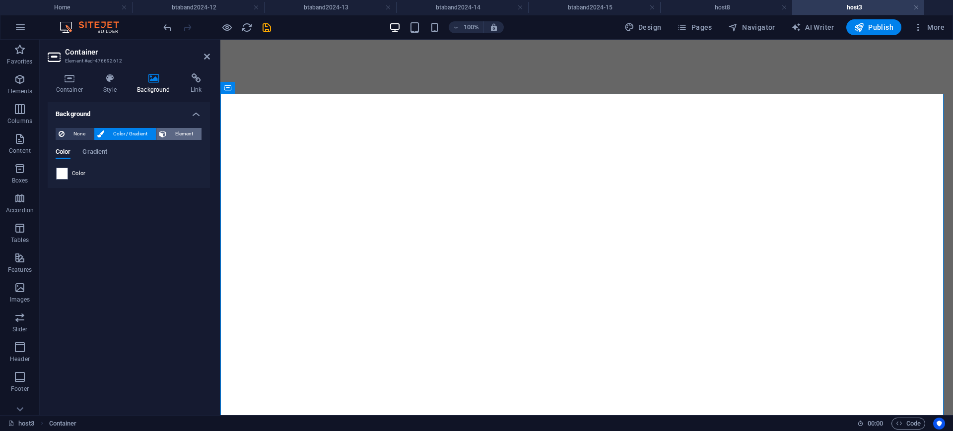
click at [172, 131] on span "Element" at bounding box center [183, 134] width 29 height 12
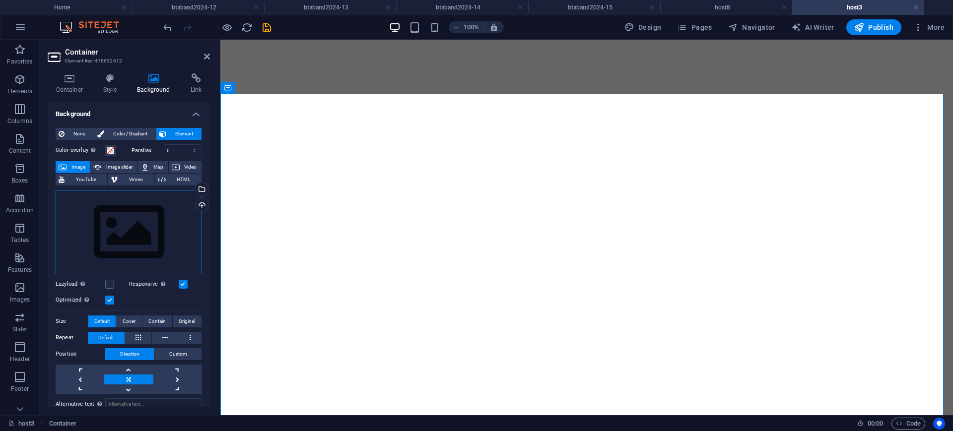
drag, startPoint x: 120, startPoint y: 214, endPoint x: 131, endPoint y: 206, distance: 13.5
click at [121, 214] on div "Drag files here, click to choose files or select files from Files or our free s…" at bounding box center [129, 232] width 146 height 84
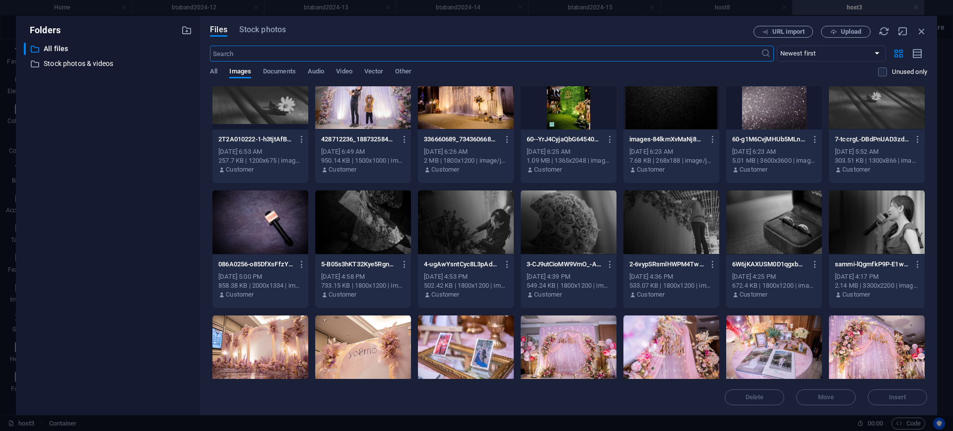
scroll to position [1417, 0]
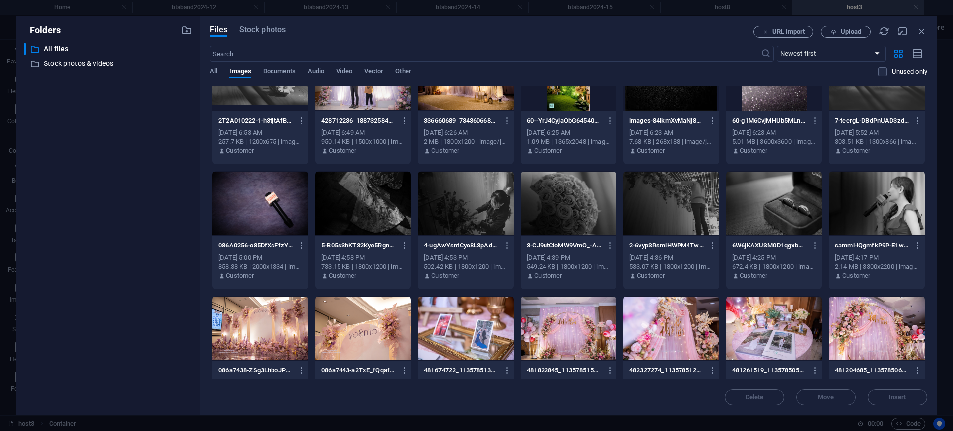
click at [565, 217] on div at bounding box center [569, 203] width 96 height 65
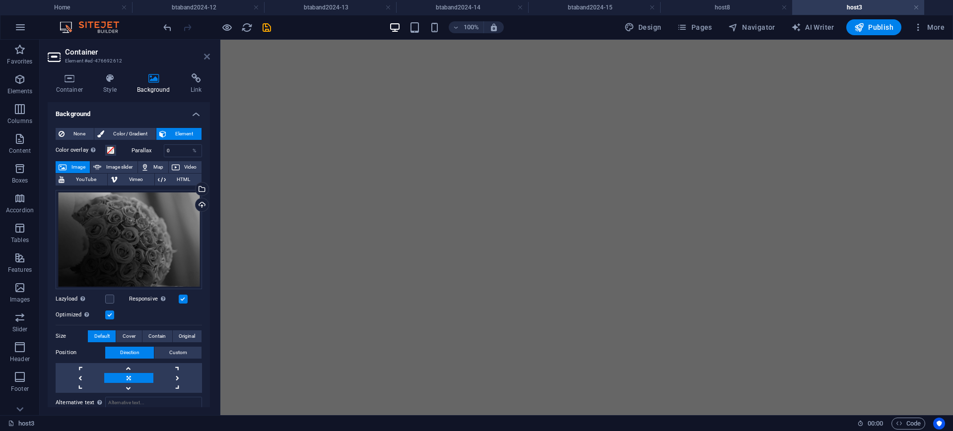
click at [208, 60] on icon at bounding box center [207, 57] width 6 height 8
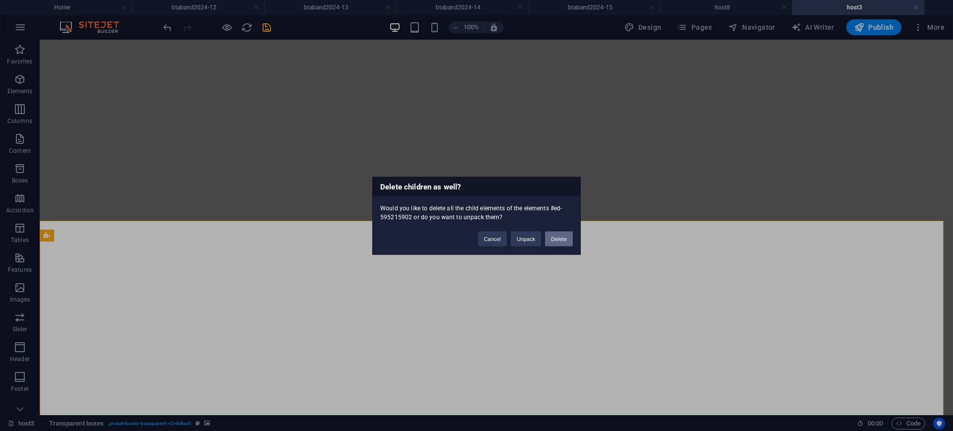
click at [569, 238] on button "Delete" at bounding box center [559, 238] width 28 height 15
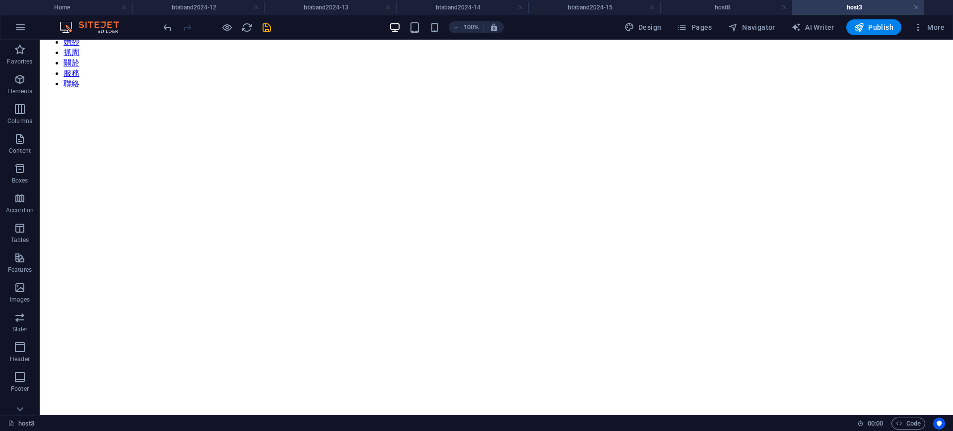
scroll to position [100, 0]
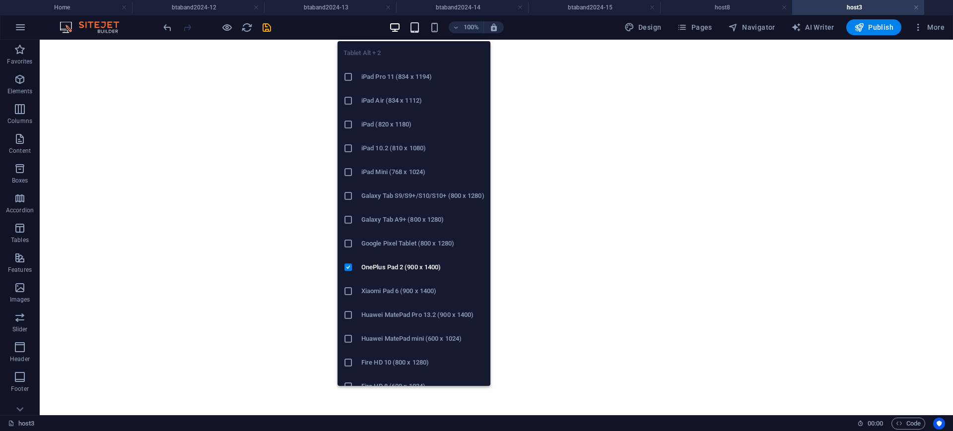
click at [413, 25] on icon "button" at bounding box center [414, 27] width 11 height 11
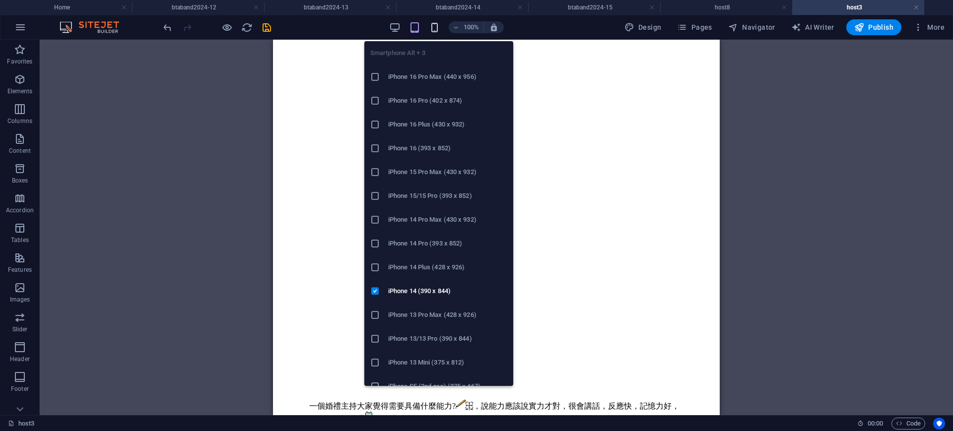
click at [438, 25] on icon "button" at bounding box center [434, 27] width 11 height 11
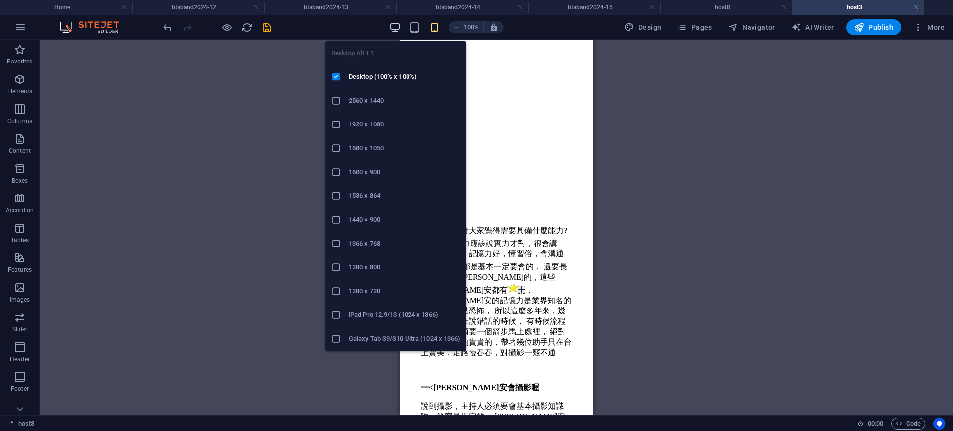
click at [396, 28] on icon "button" at bounding box center [394, 27] width 11 height 11
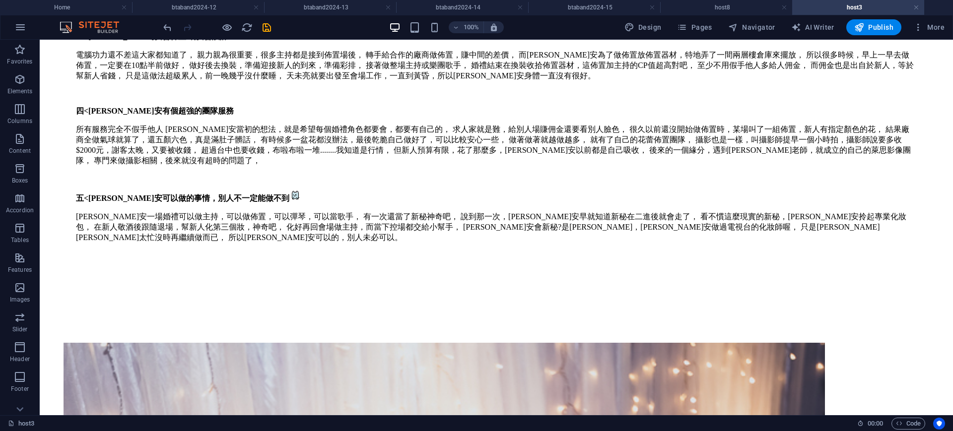
scroll to position [873, 0]
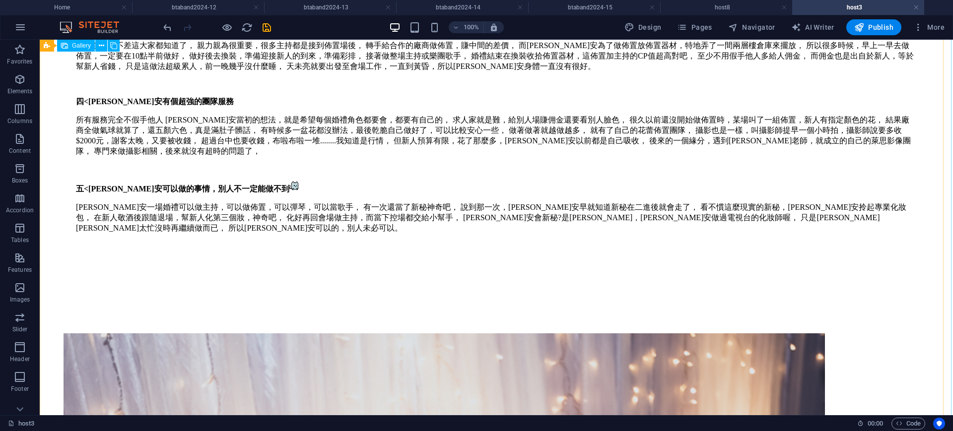
select select "4"
select select "px"
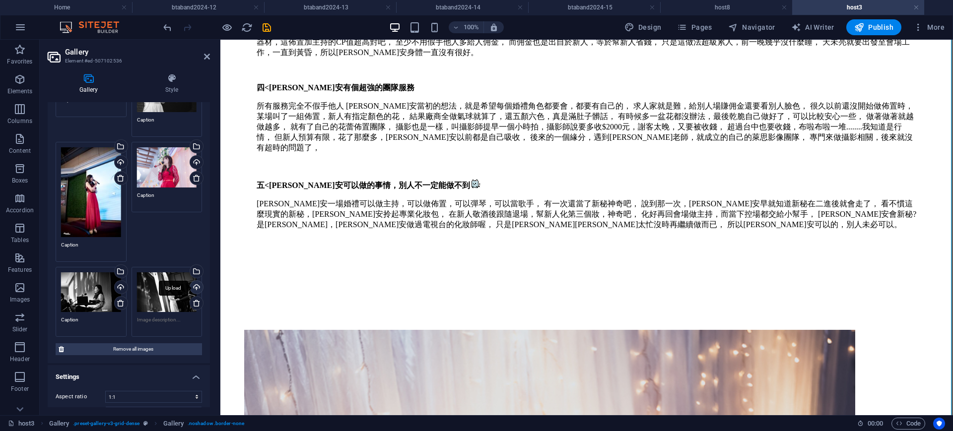
scroll to position [124, 0]
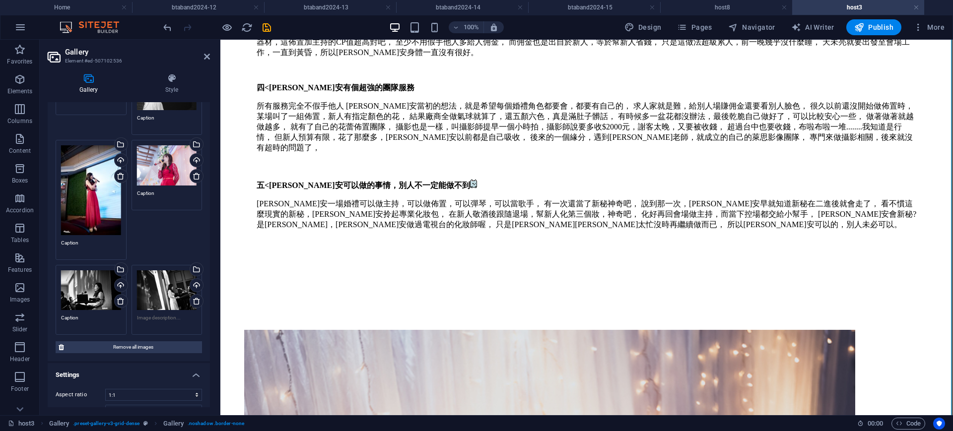
click at [94, 295] on div "Drag files here, click to choose files or select files from Files or our free s…" at bounding box center [91, 291] width 60 height 40
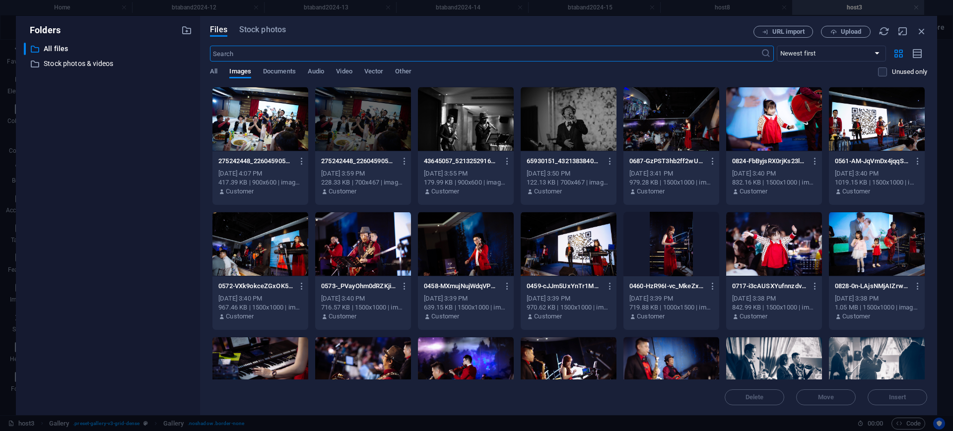
click at [665, 255] on div at bounding box center [672, 244] width 96 height 65
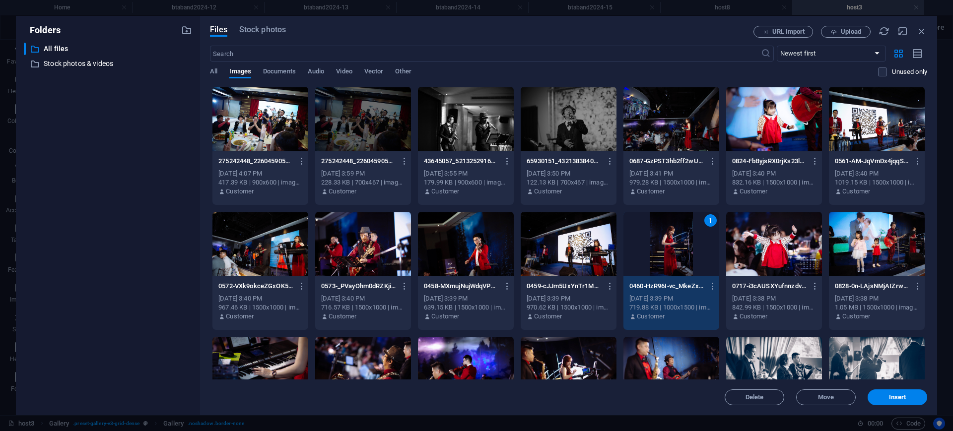
click at [665, 255] on div "1" at bounding box center [672, 244] width 96 height 65
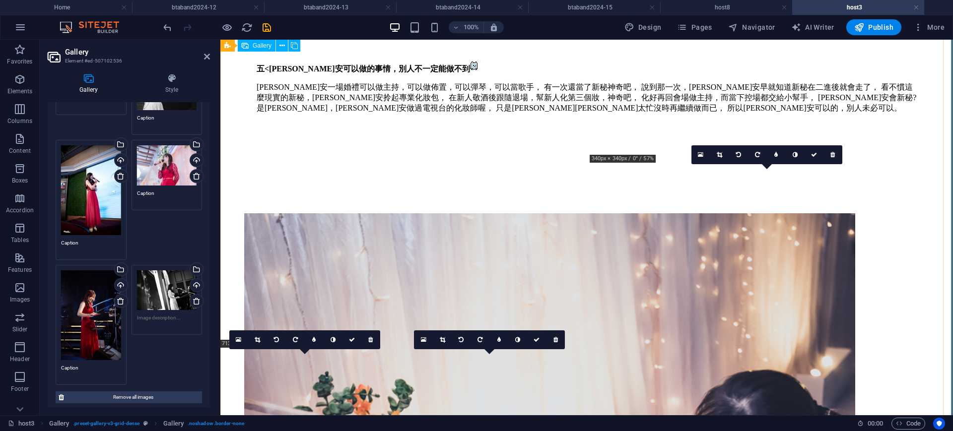
scroll to position [921, 0]
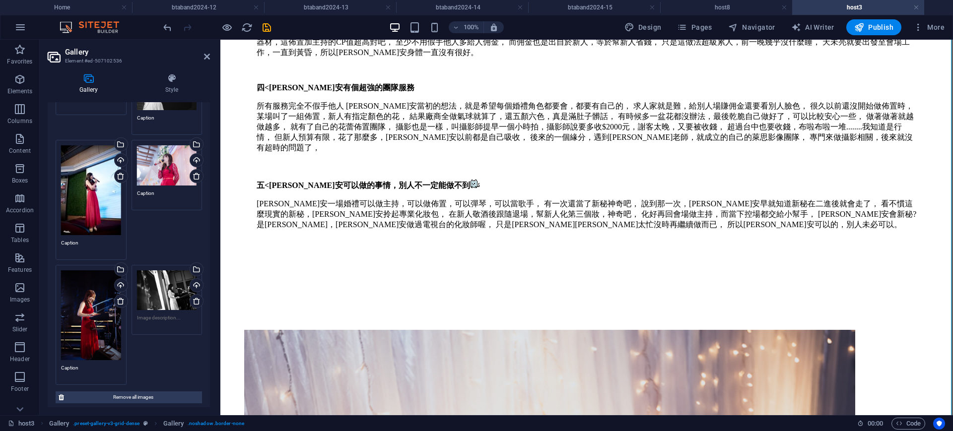
click at [165, 293] on div "Drag files here, click to choose files or select files from Files or our free s…" at bounding box center [167, 291] width 60 height 40
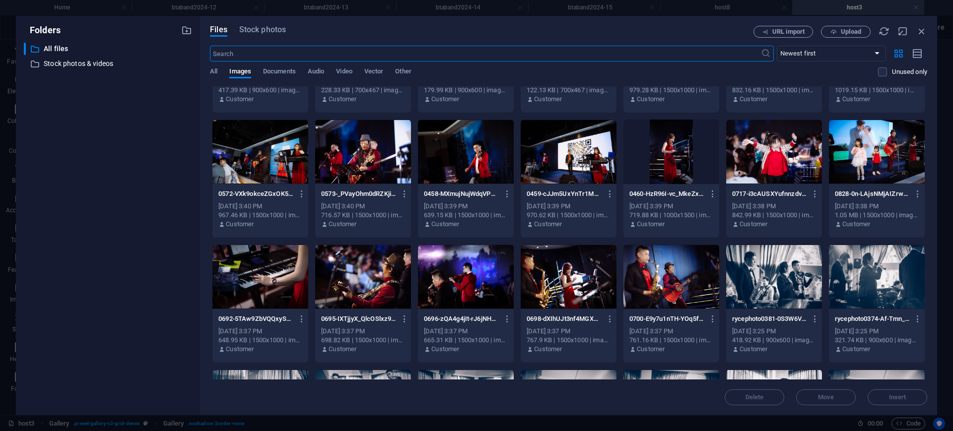
scroll to position [99, 0]
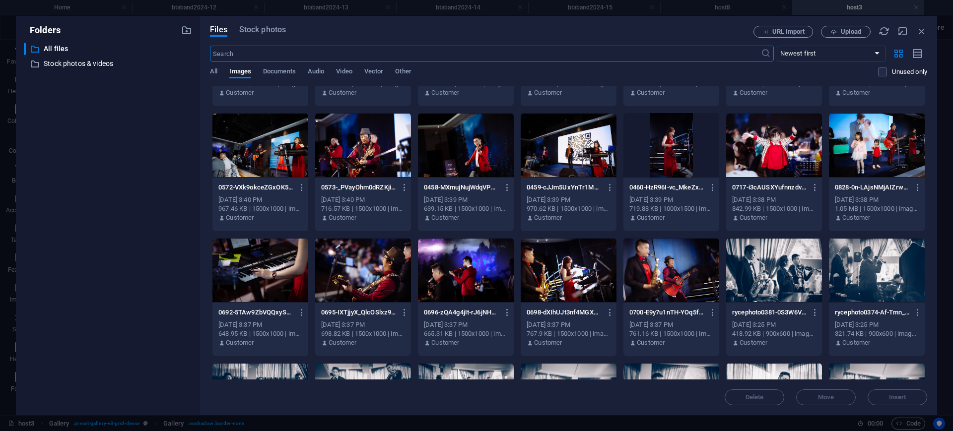
click at [586, 276] on div at bounding box center [569, 270] width 96 height 65
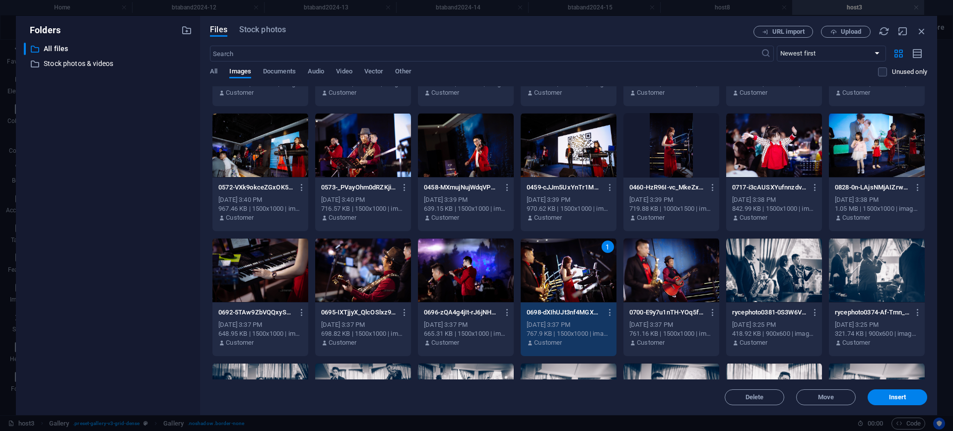
click at [586, 276] on div "1" at bounding box center [569, 270] width 96 height 65
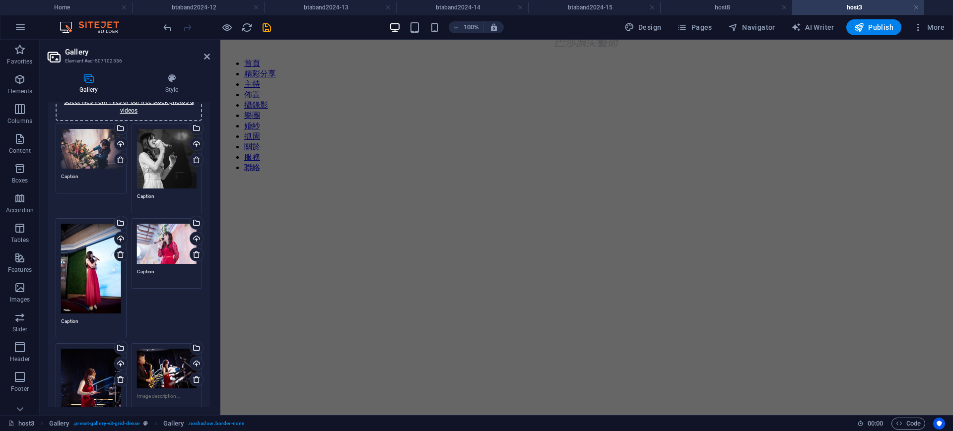
scroll to position [20, 0]
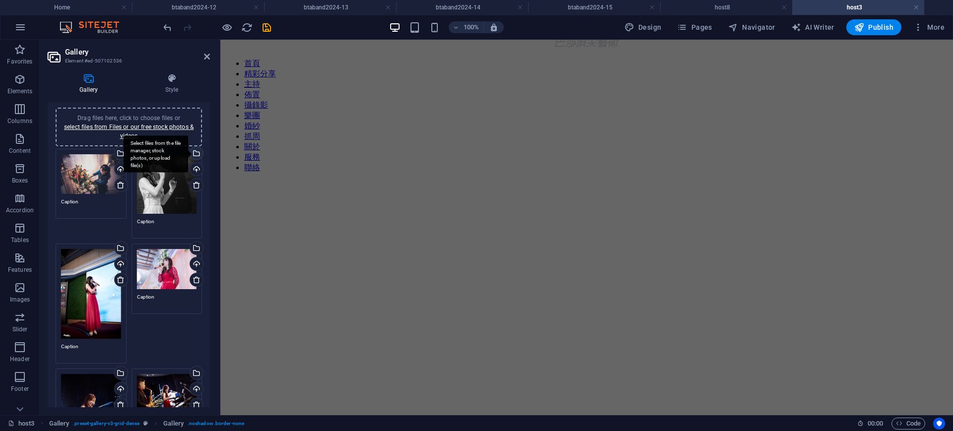
click at [163, 172] on div "Select files from the file manager, stock photos, or upload file(s)" at bounding box center [156, 154] width 65 height 37
click at [163, 172] on body "巴莎頂尖藝術 Home btaband2024-12 btaband2024-13 btaband2024-14 btaband2024-15 host8 h…" at bounding box center [476, 215] width 953 height 431
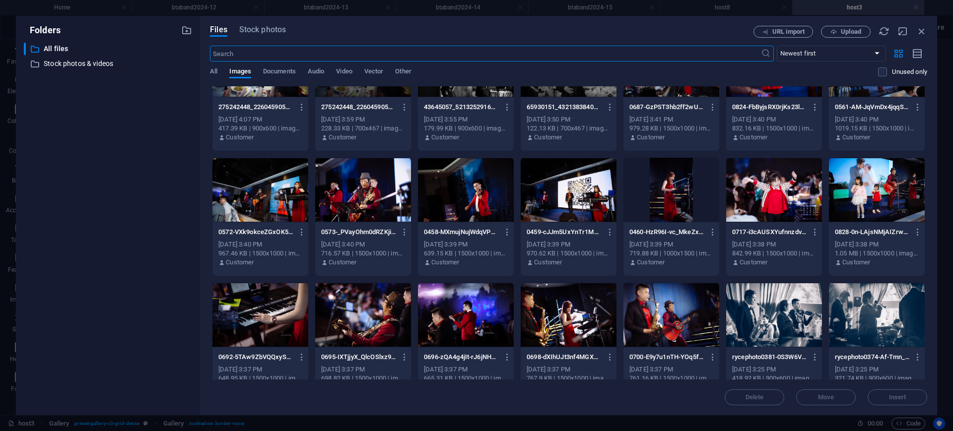
scroll to position [62, 0]
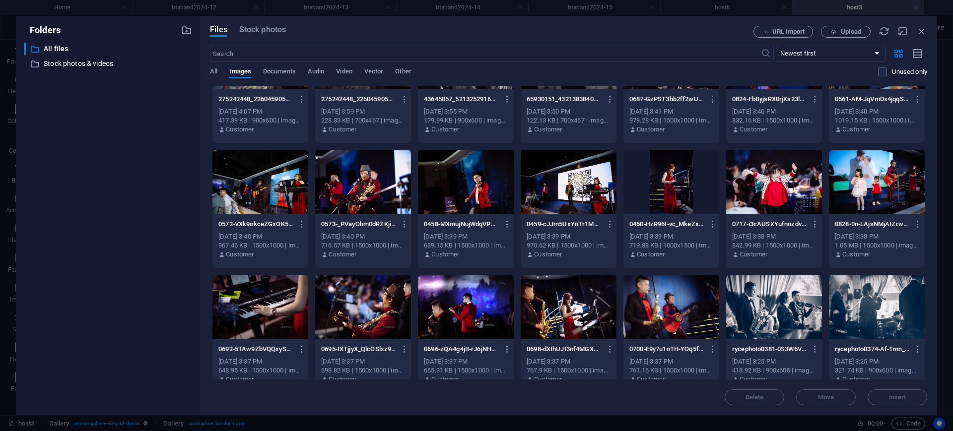
drag, startPoint x: 572, startPoint y: 313, endPoint x: 351, endPoint y: 262, distance: 226.4
click at [572, 313] on div at bounding box center [569, 307] width 96 height 65
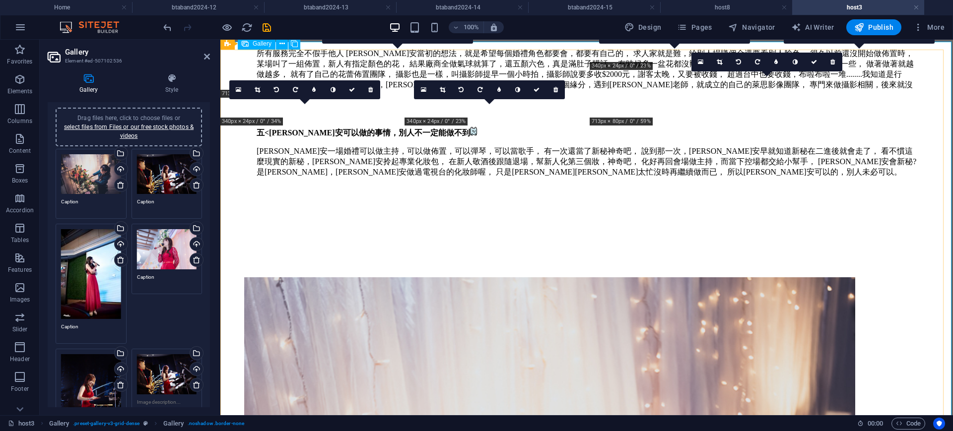
scroll to position [857, 0]
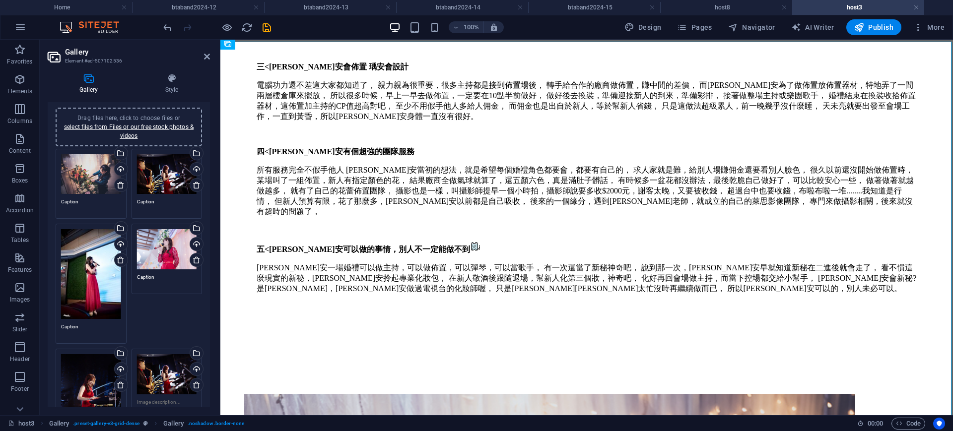
click at [171, 376] on div "Drag files here, click to choose files or select files from Files or our free s…" at bounding box center [167, 375] width 60 height 40
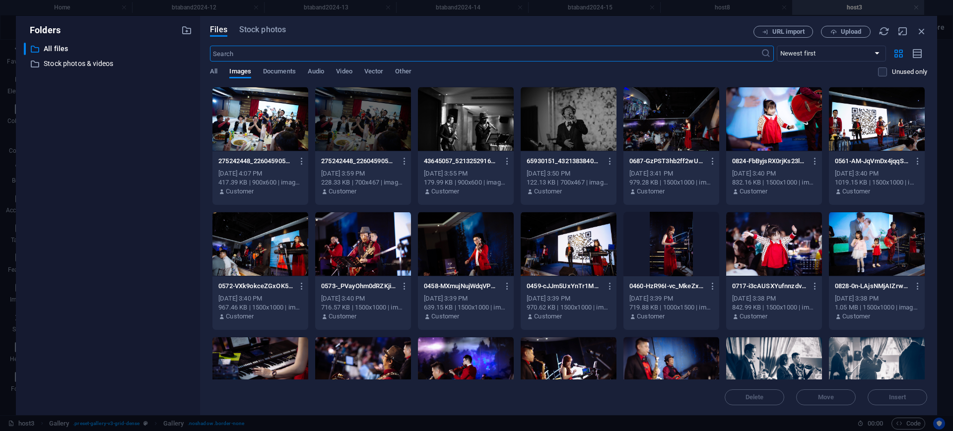
scroll to position [974, 0]
click at [296, 249] on div at bounding box center [261, 244] width 96 height 65
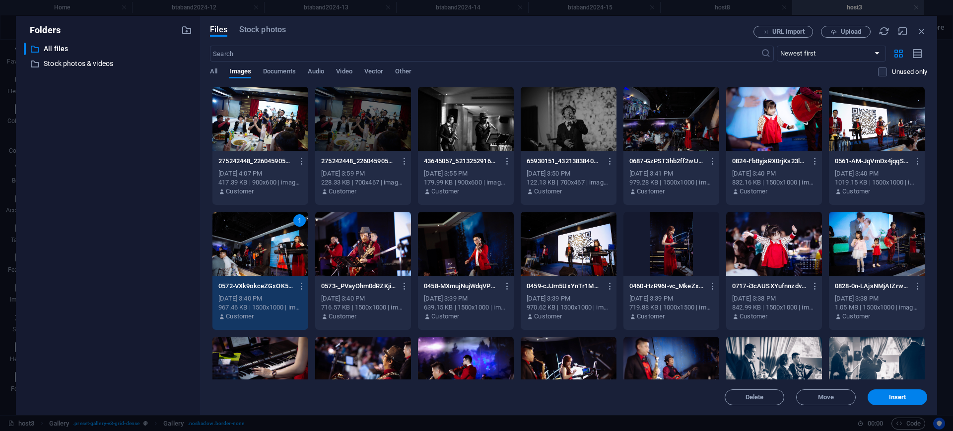
drag, startPoint x: 929, startPoint y: 156, endPoint x: 924, endPoint y: 163, distance: 8.5
click at [934, 175] on div "Files Stock photos URL import Upload ​ Newest first Oldest first Name (A-Z) Nam…" at bounding box center [568, 216] width 737 height 400
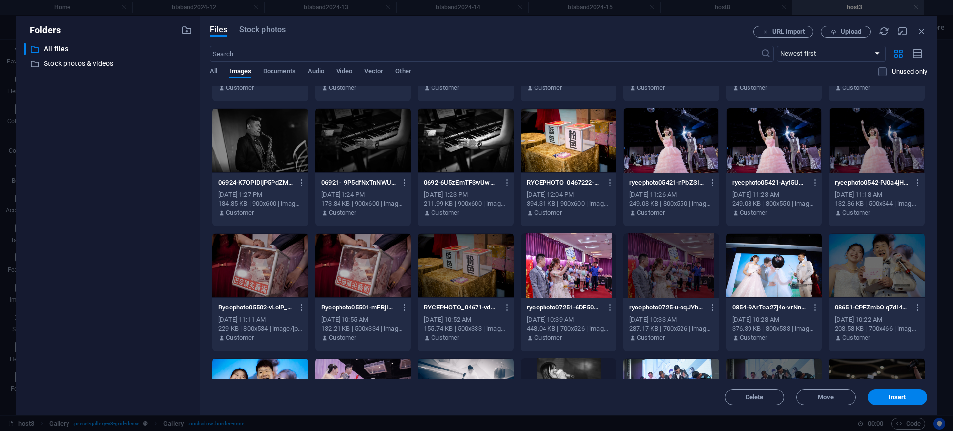
scroll to position [724, 0]
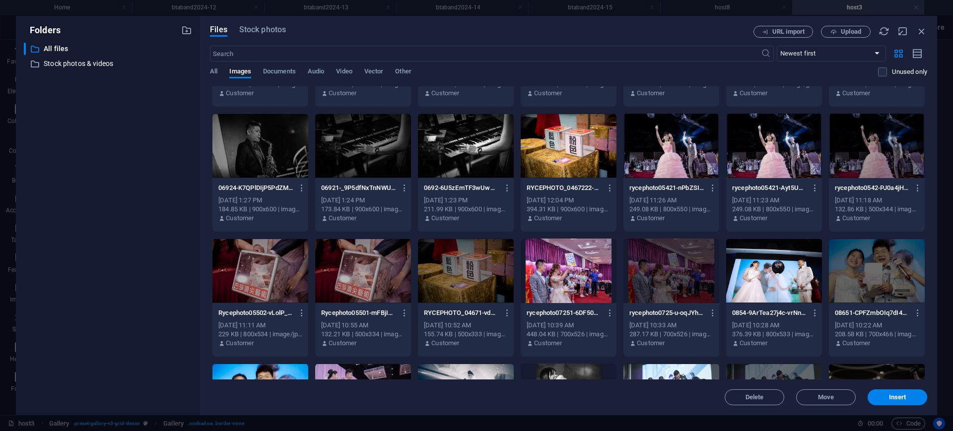
drag, startPoint x: 928, startPoint y: 224, endPoint x: 937, endPoint y: 260, distance: 37.0
click at [937, 260] on div "Folders ​ All files All files ​ Stock photos & videos Stock photos & videos Fil…" at bounding box center [476, 215] width 953 height 431
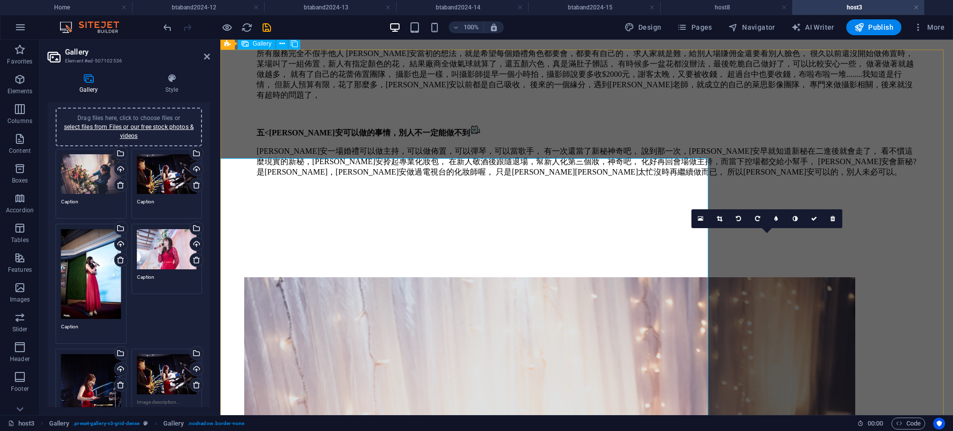
scroll to position [857, 0]
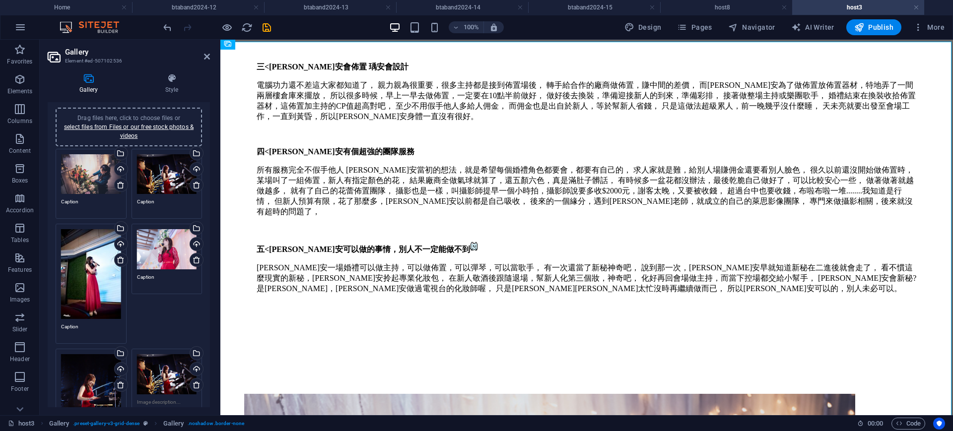
click at [164, 364] on div "Drag files here, click to choose files or select files from Files or our free s…" at bounding box center [167, 375] width 60 height 40
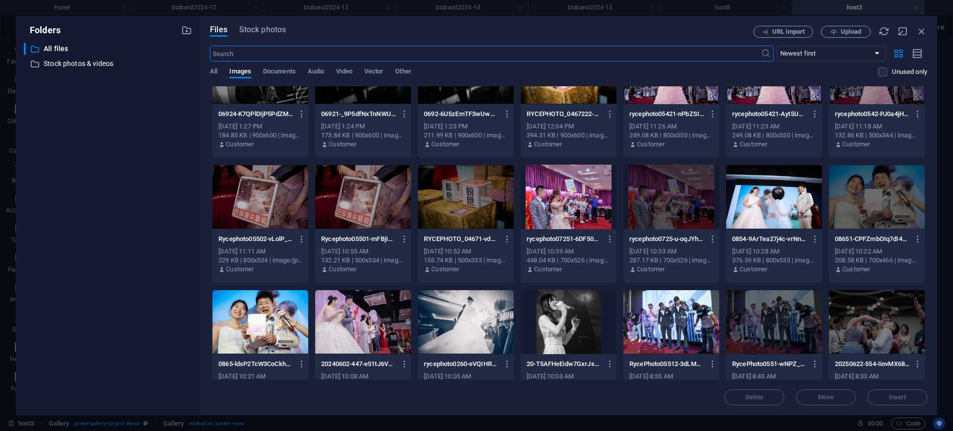
scroll to position [713, 0]
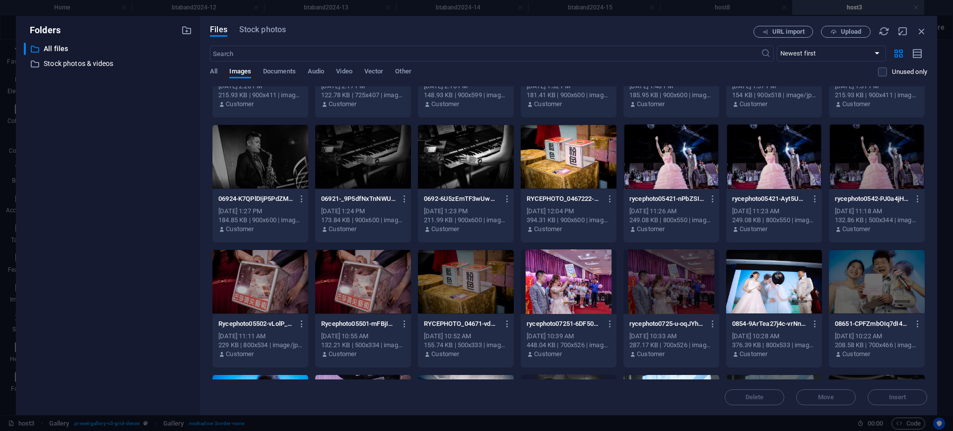
drag, startPoint x: 441, startPoint y: 156, endPoint x: 238, endPoint y: 118, distance: 206.1
click at [441, 156] on div at bounding box center [466, 157] width 96 height 65
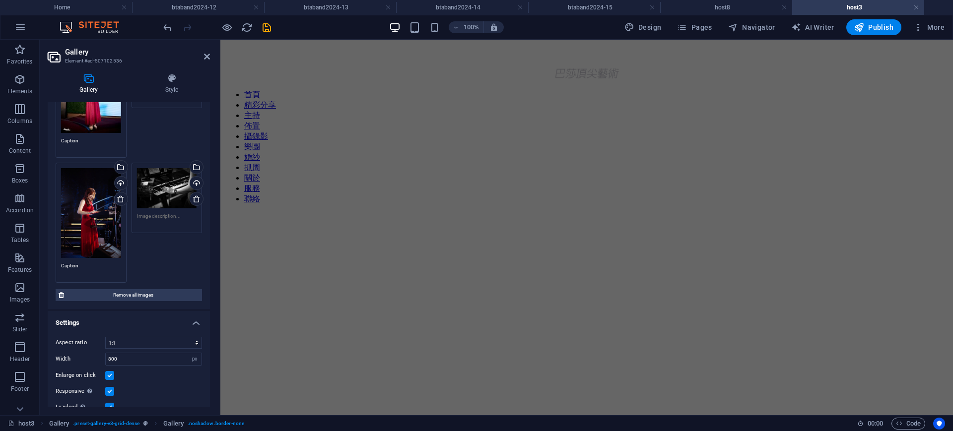
scroll to position [0, 0]
click at [912, 244] on figure at bounding box center [586, 244] width 725 height 0
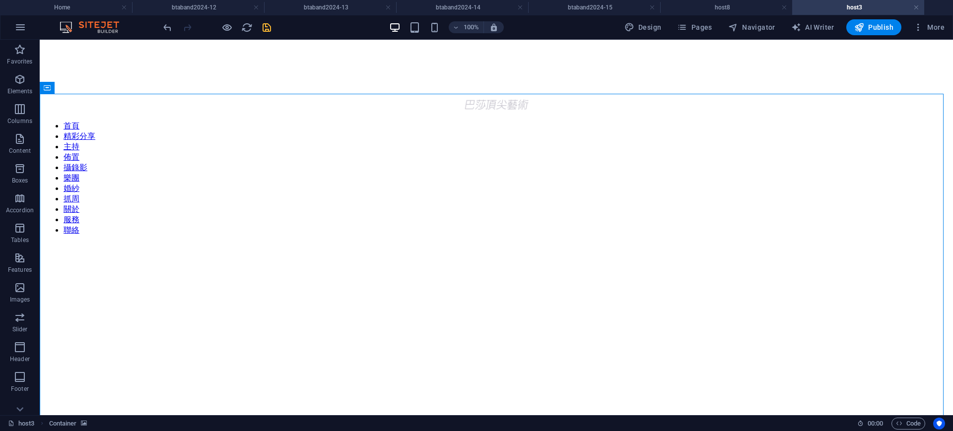
click at [264, 29] on icon "save" at bounding box center [266, 27] width 11 height 11
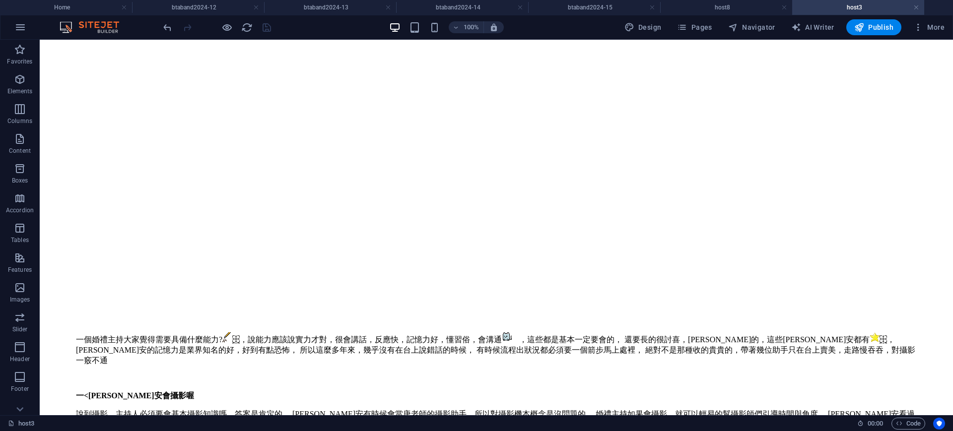
scroll to position [358, 0]
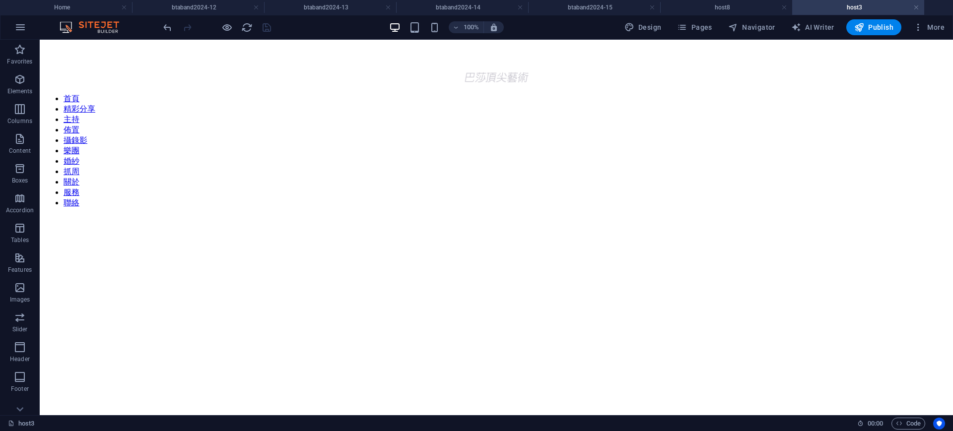
scroll to position [0, 0]
click at [268, 31] on div at bounding box center [216, 27] width 111 height 16
drag, startPoint x: 917, startPoint y: 4, endPoint x: 923, endPoint y: 12, distance: 9.9
click at [917, 9] on link at bounding box center [917, 7] width 6 height 9
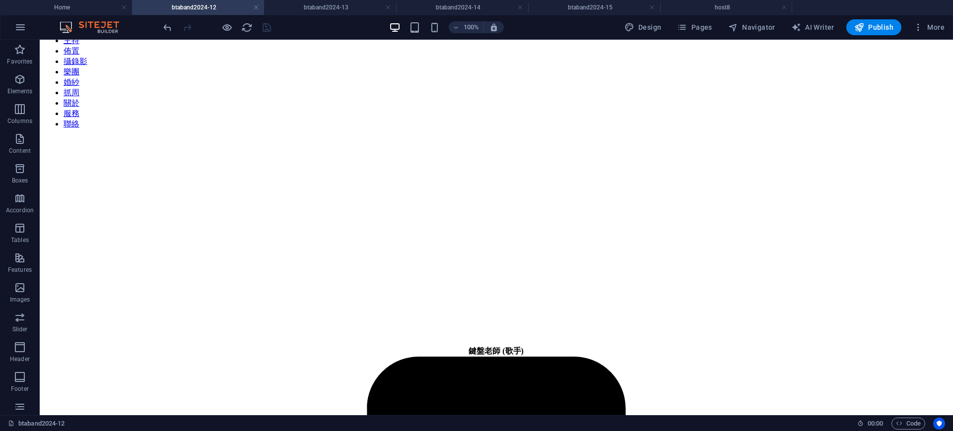
scroll to position [61, 0]
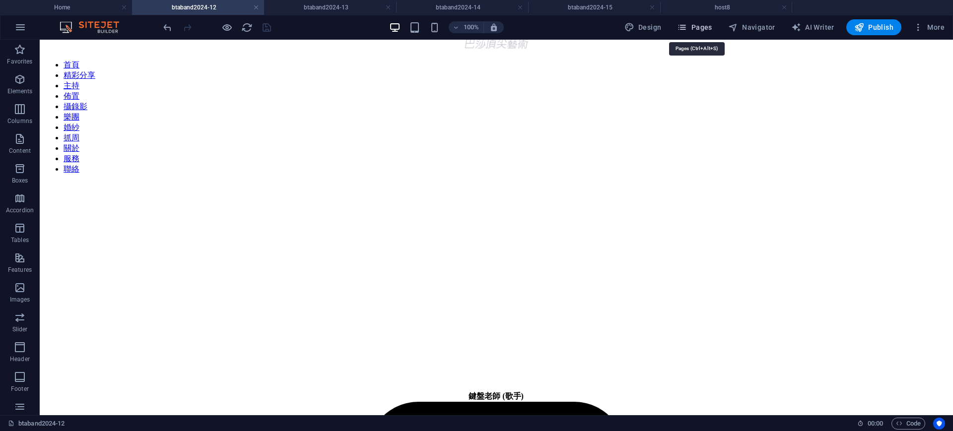
click at [705, 27] on span "Pages" at bounding box center [694, 27] width 35 height 10
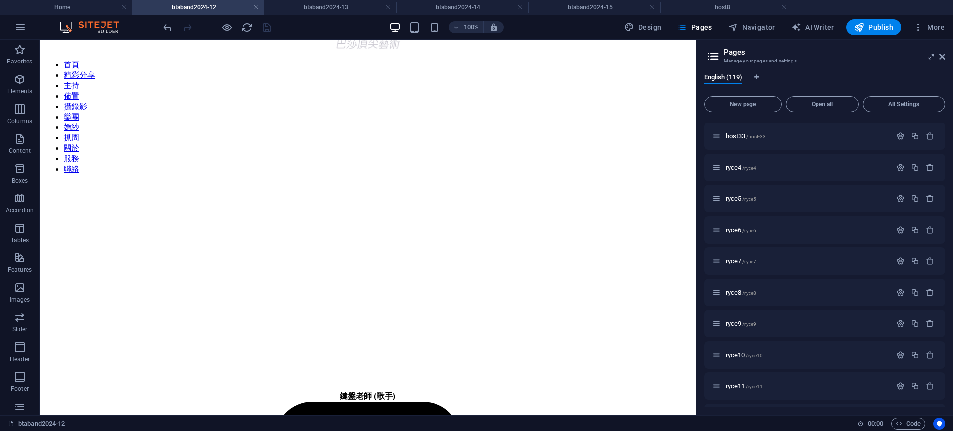
scroll to position [2136, 0]
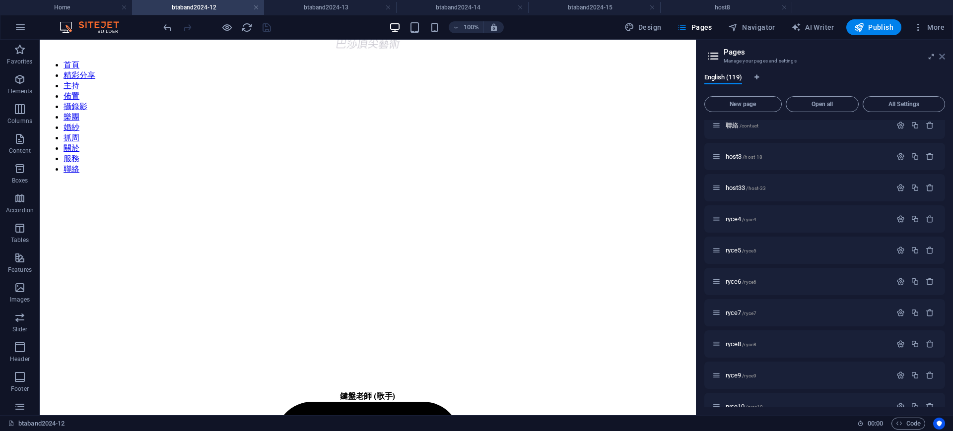
drag, startPoint x: 741, startPoint y: 36, endPoint x: 943, endPoint y: 56, distance: 203.1
click at [943, 56] on icon at bounding box center [942, 57] width 6 height 8
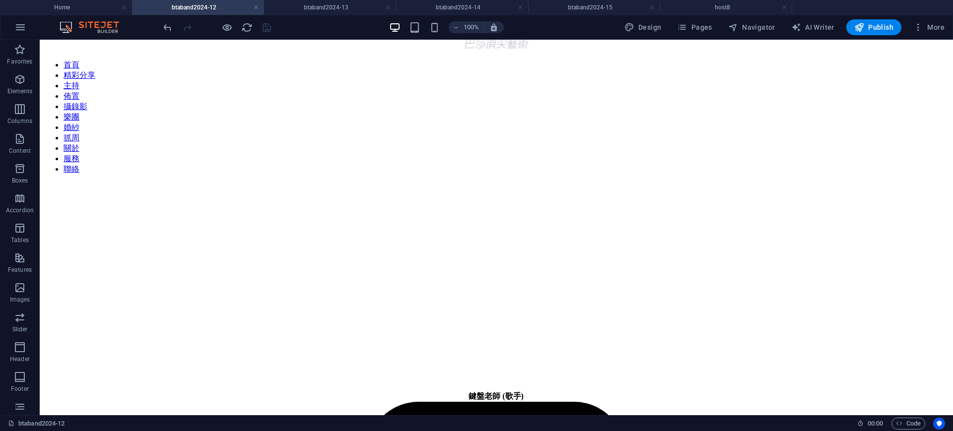
scroll to position [0, 0]
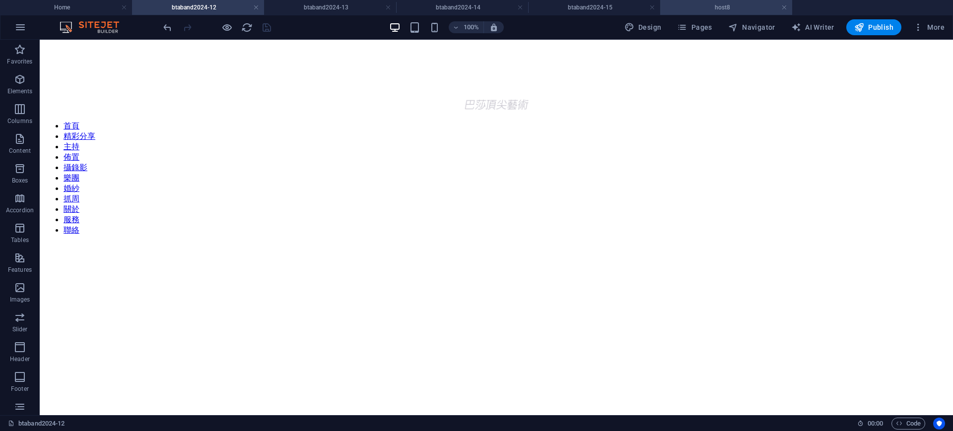
click at [754, 7] on h4 "host8" at bounding box center [726, 7] width 132 height 11
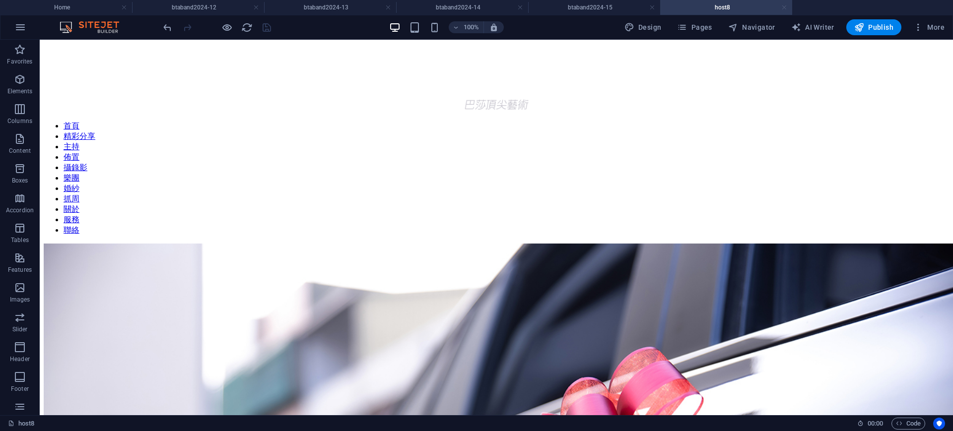
click at [786, 6] on link at bounding box center [785, 7] width 6 height 9
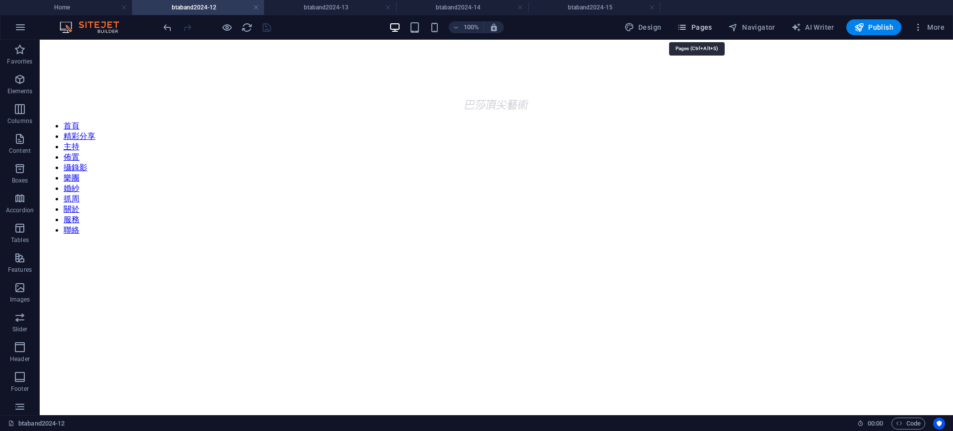
click at [696, 25] on span "Pages" at bounding box center [694, 27] width 35 height 10
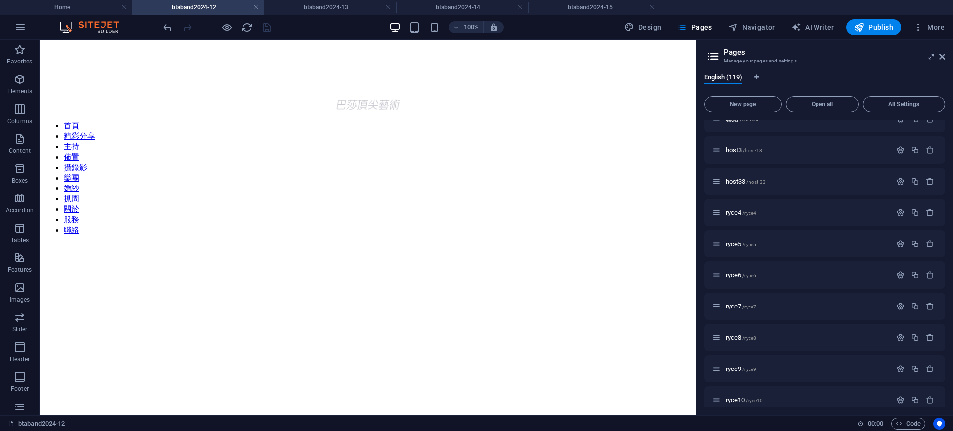
scroll to position [2110, 0]
drag, startPoint x: 898, startPoint y: 180, endPoint x: 886, endPoint y: 176, distance: 12.7
click at [897, 180] on icon "button" at bounding box center [901, 182] width 8 height 8
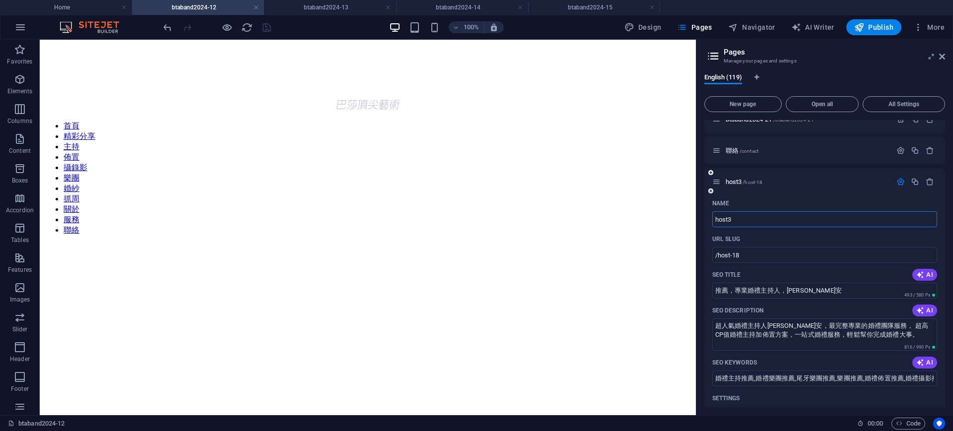
click at [735, 218] on input "host3" at bounding box center [825, 220] width 225 height 16
type input "host18"
type input "/host18"
type input "host18"
click at [899, 182] on icon "button" at bounding box center [901, 182] width 8 height 8
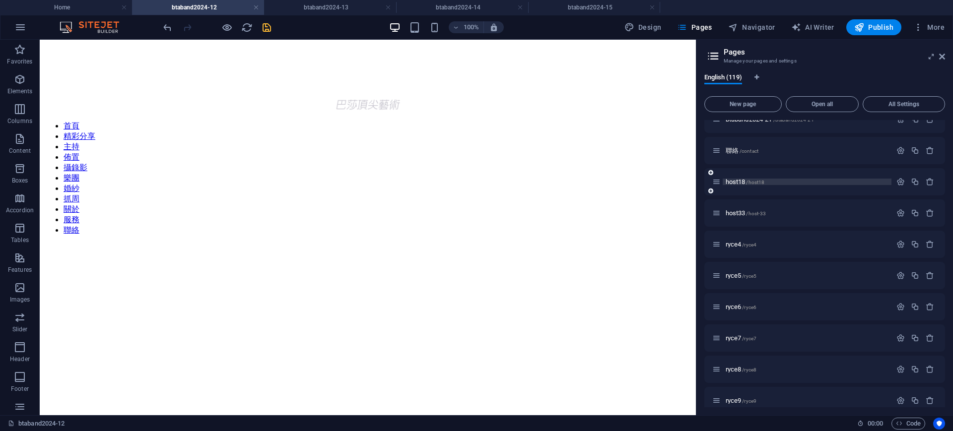
click at [846, 183] on p "host18 /host18" at bounding box center [807, 182] width 163 height 6
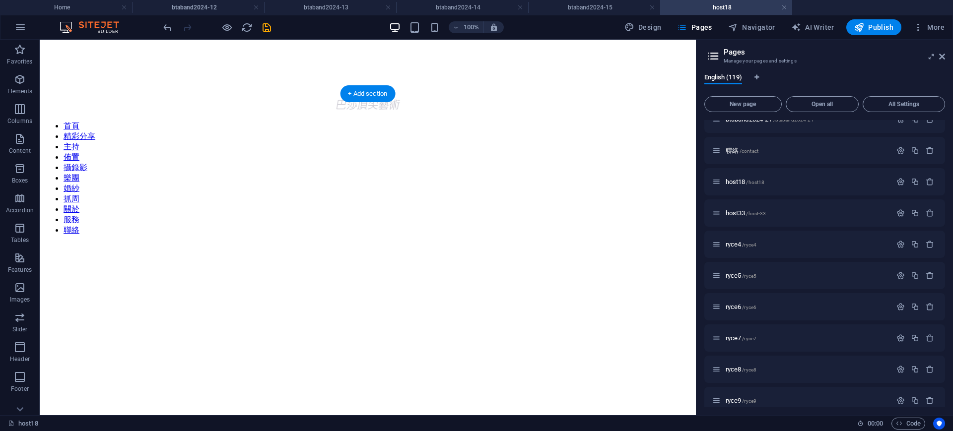
scroll to position [0, 0]
click at [944, 59] on icon at bounding box center [942, 57] width 6 height 8
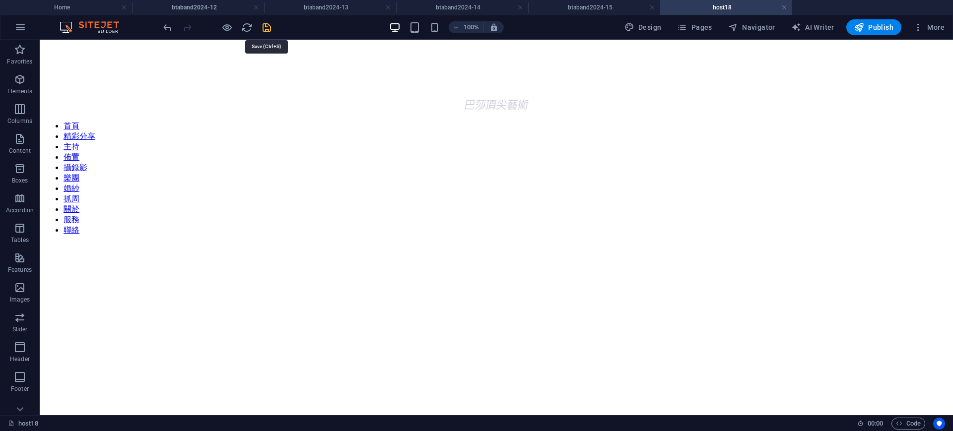
click at [268, 26] on icon "save" at bounding box center [266, 27] width 11 height 11
drag, startPoint x: 900, startPoint y: 200, endPoint x: 906, endPoint y: 206, distance: 8.4
click at [900, 244] on figure at bounding box center [497, 244] width 906 height 0
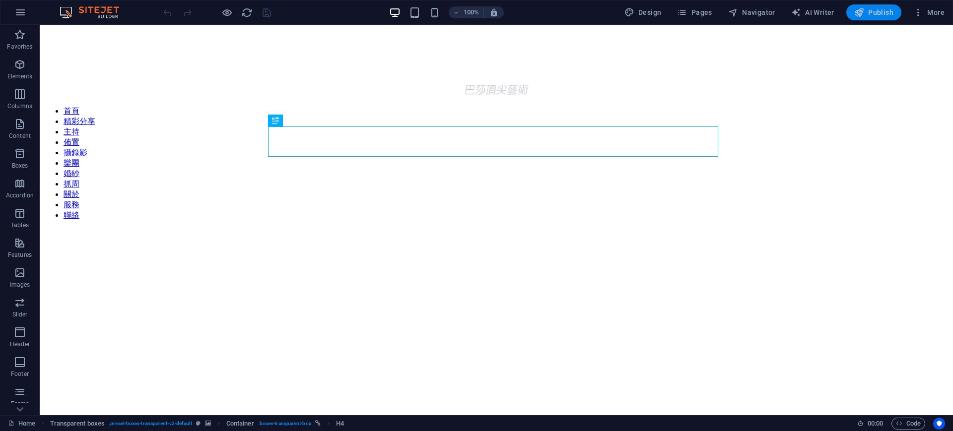
click at [880, 12] on span "Publish" at bounding box center [874, 12] width 39 height 10
